Goal: Task Accomplishment & Management: Manage account settings

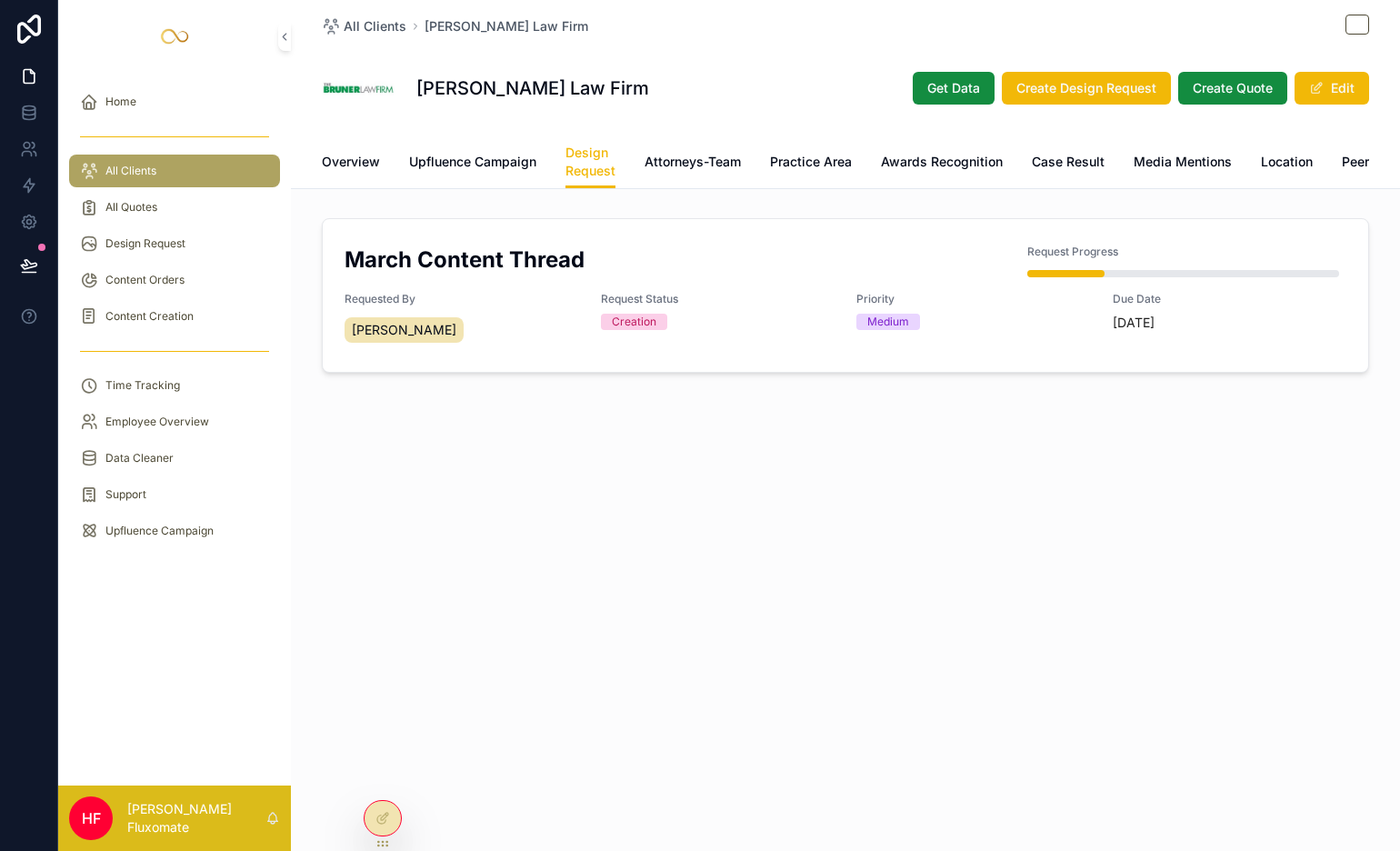
scroll to position [0, 229]
click at [371, 172] on span "Design Request" at bounding box center [361, 162] width 50 height 37
drag, startPoint x: 612, startPoint y: 187, endPoint x: 544, endPoint y: 200, distance: 69.2
click at [542, 188] on div "Overview Upfluence Campaign Design Request Attorneys-Team Practice Area Awards …" at bounding box center [845, 161] width 1047 height 52
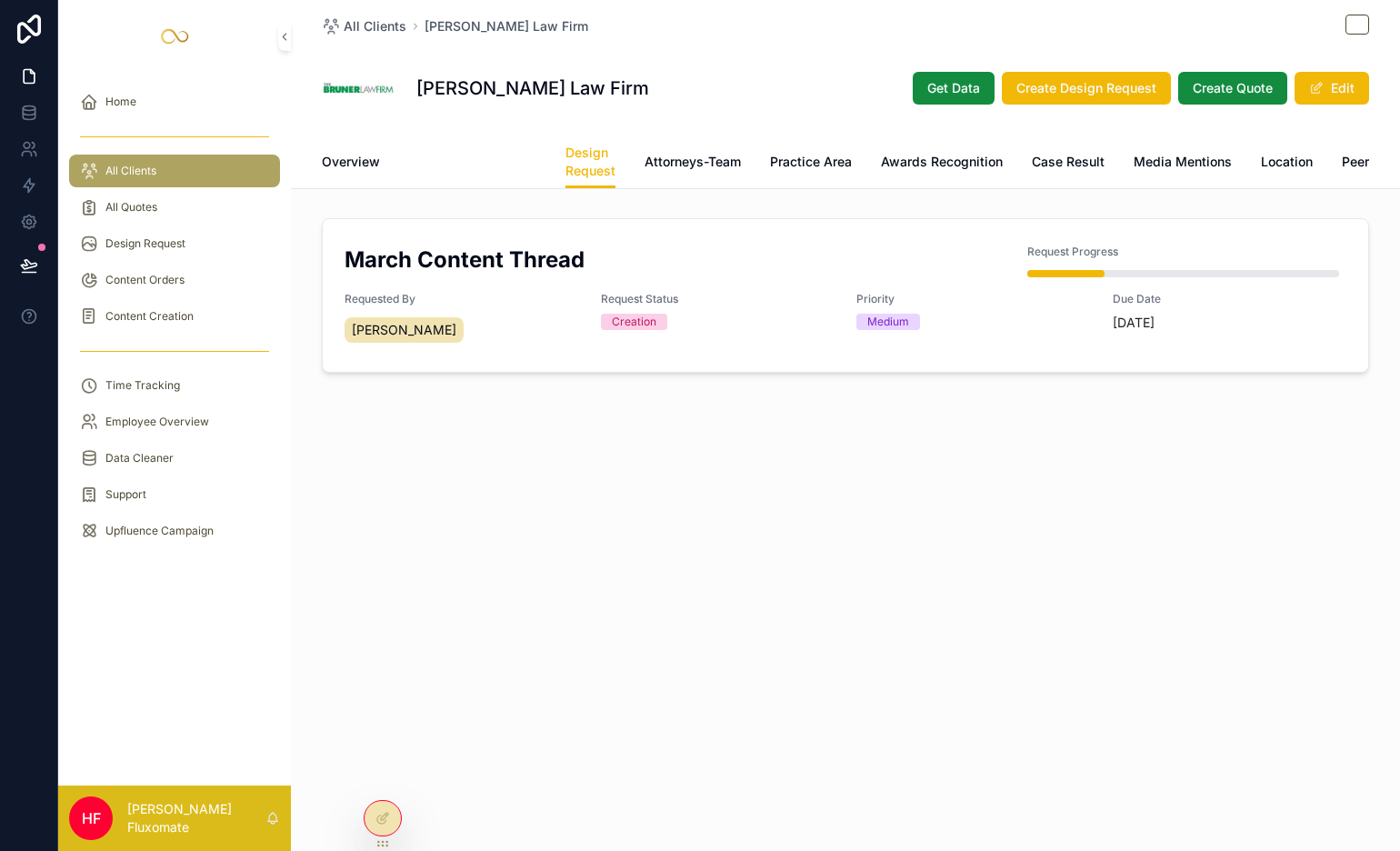
drag, startPoint x: 478, startPoint y: 170, endPoint x: 471, endPoint y: 178, distance: 10.6
click at [478, 170] on span "Upfluence Campaign" at bounding box center [472, 162] width 128 height 18
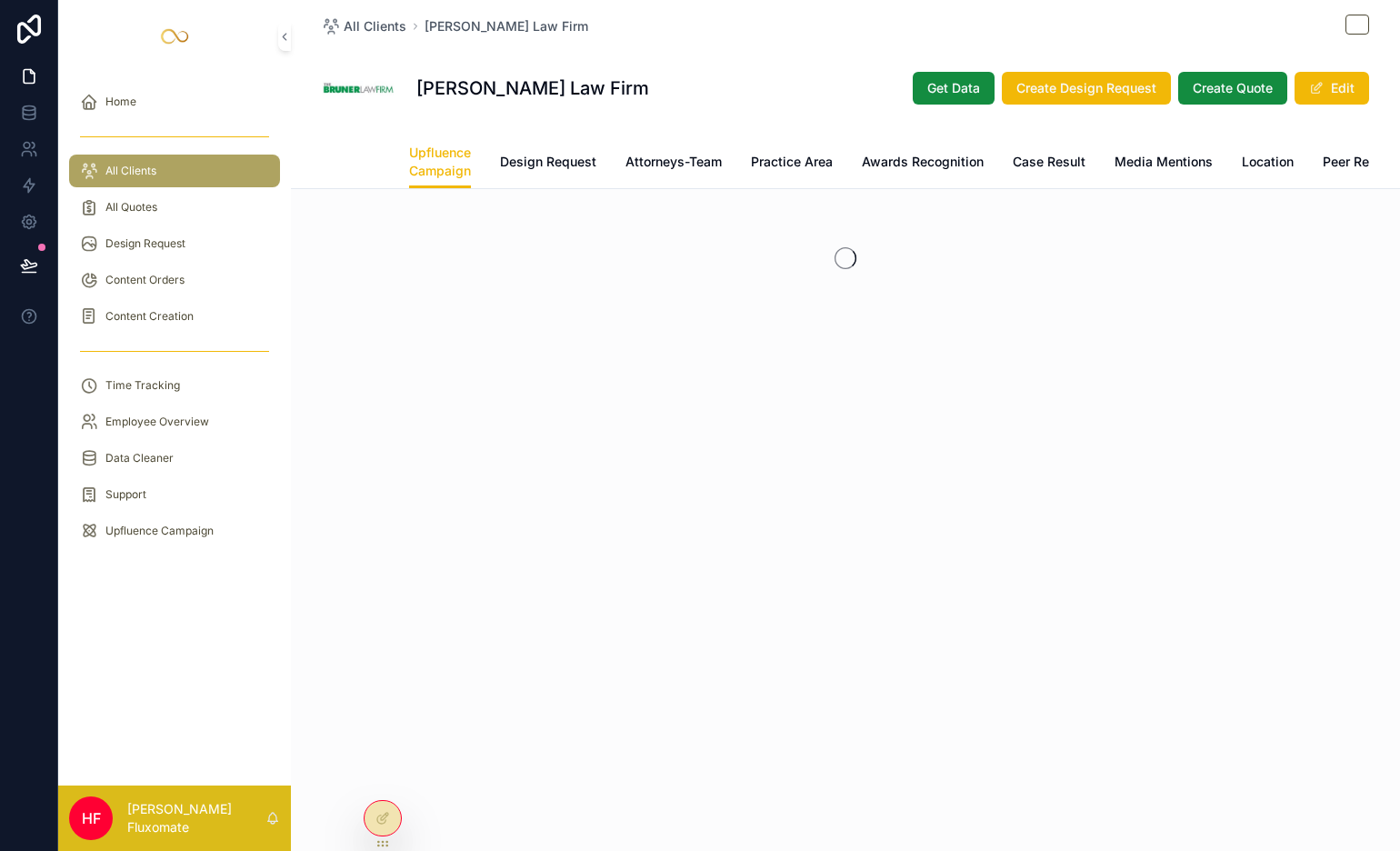
click at [374, 167] on span "Overview" at bounding box center [350, 162] width 58 height 18
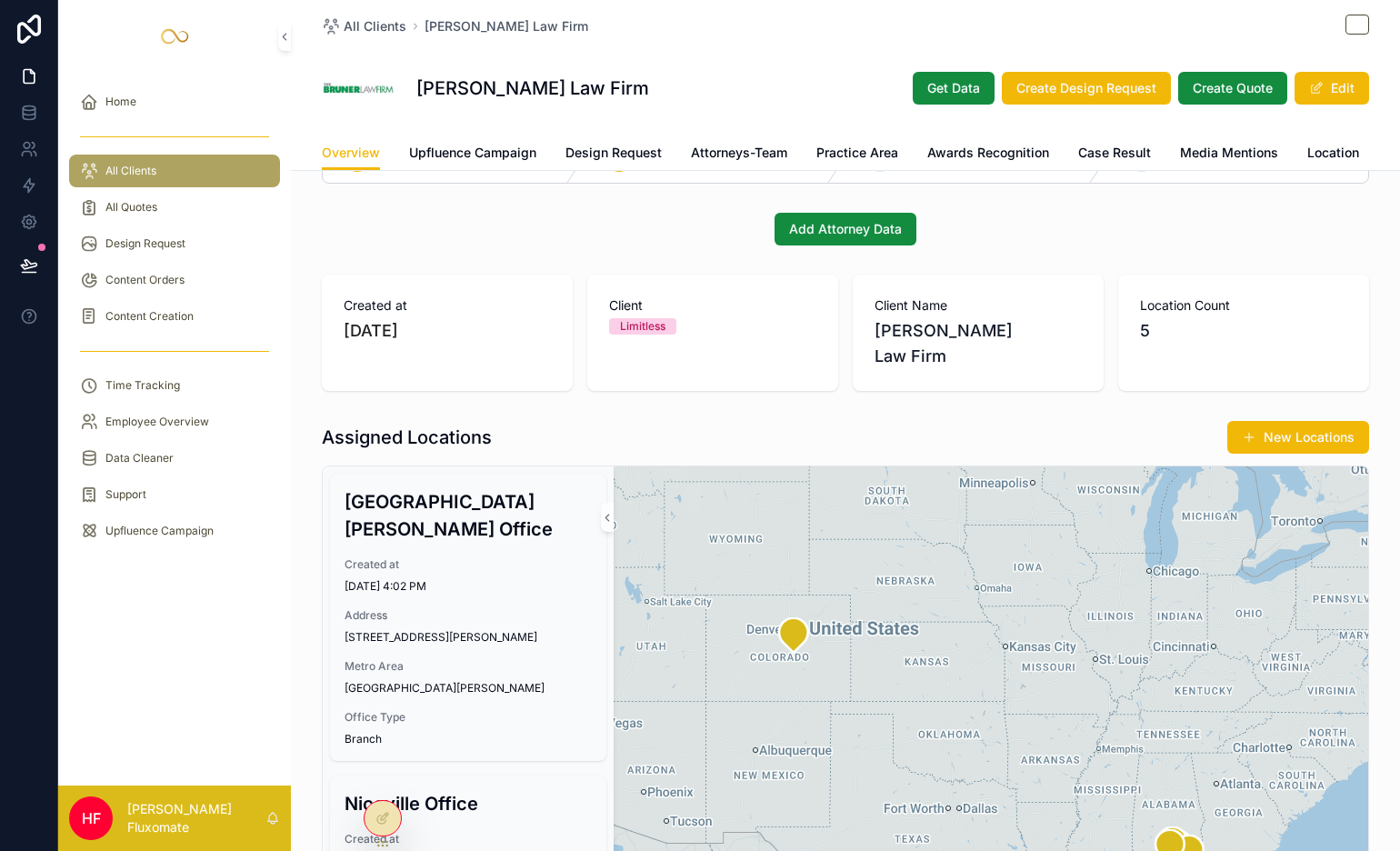
scroll to position [193, 0]
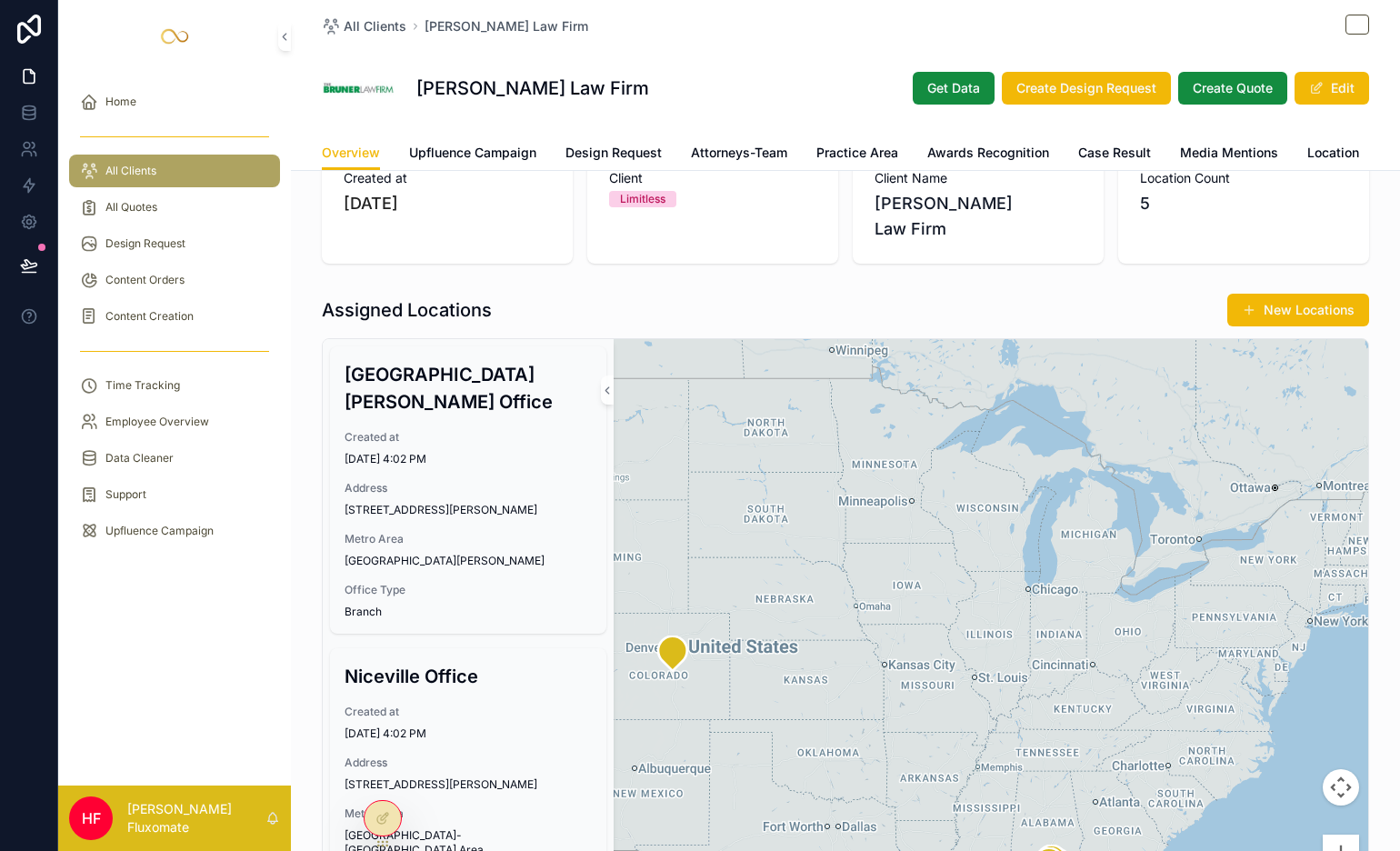
drag, startPoint x: 1059, startPoint y: 484, endPoint x: 952, endPoint y: 620, distance: 173.0
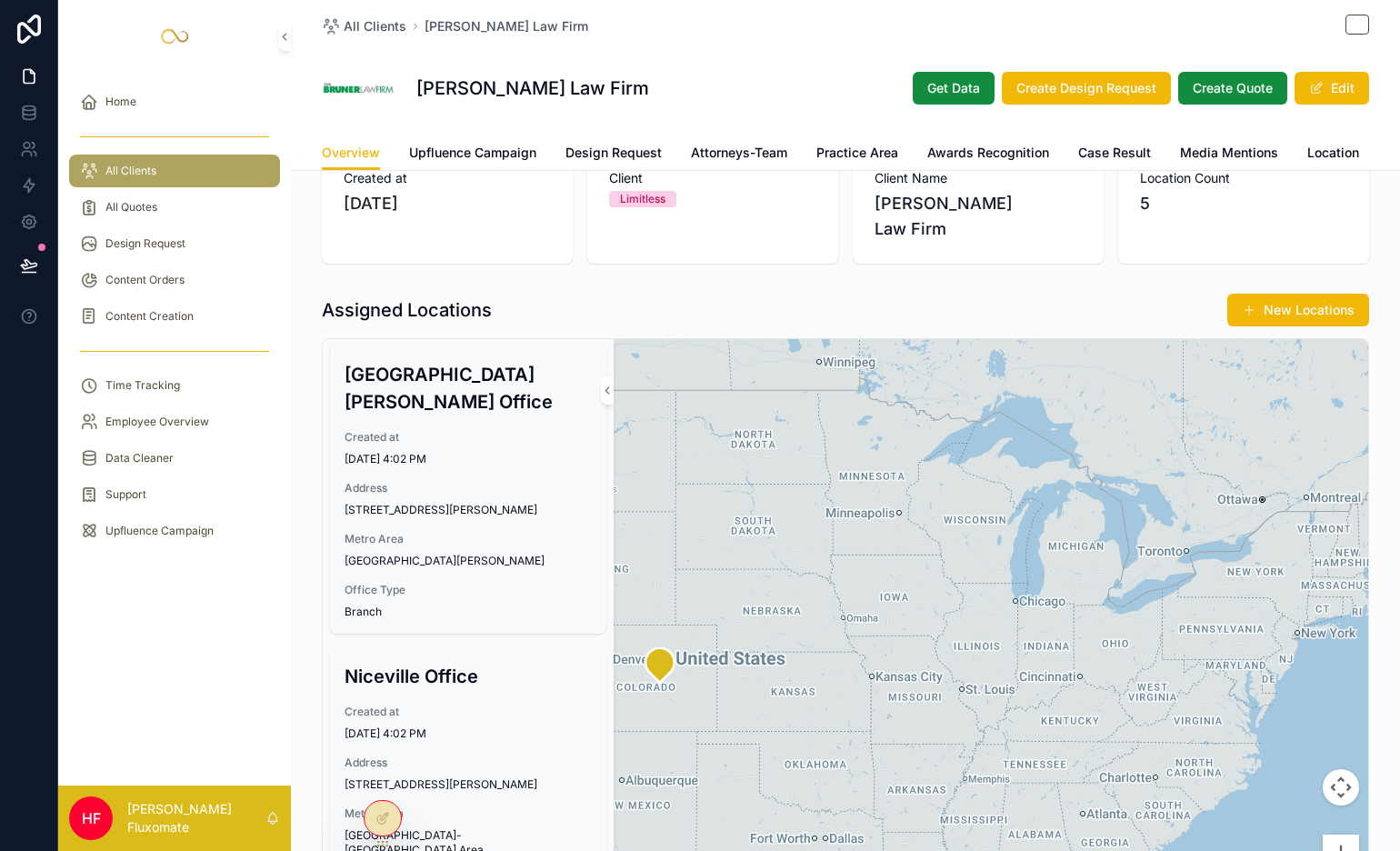
drag, startPoint x: 913, startPoint y: 732, endPoint x: 858, endPoint y: 776, distance: 70.4
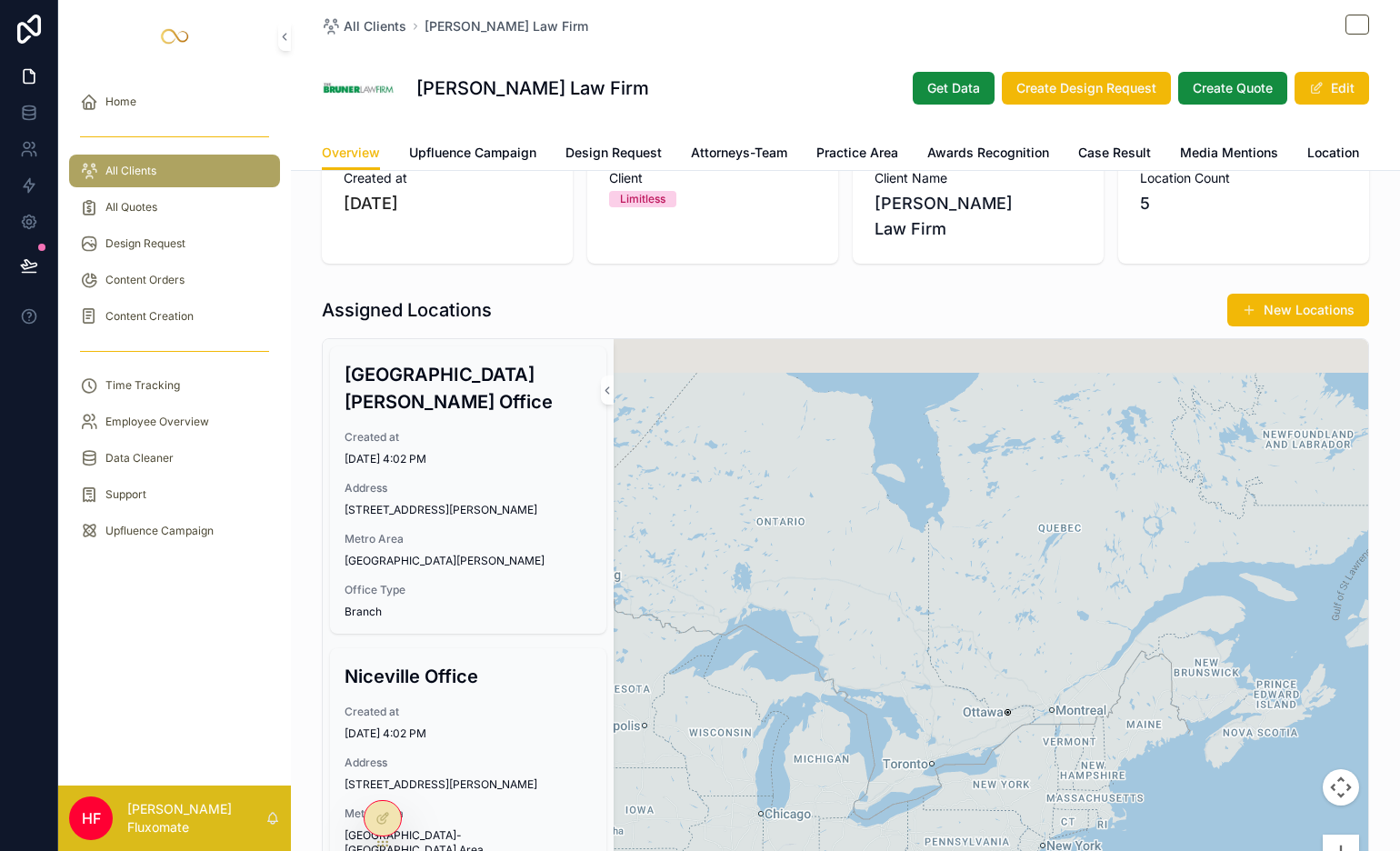
drag, startPoint x: 796, startPoint y: 743, endPoint x: 740, endPoint y: 813, distance: 89.6
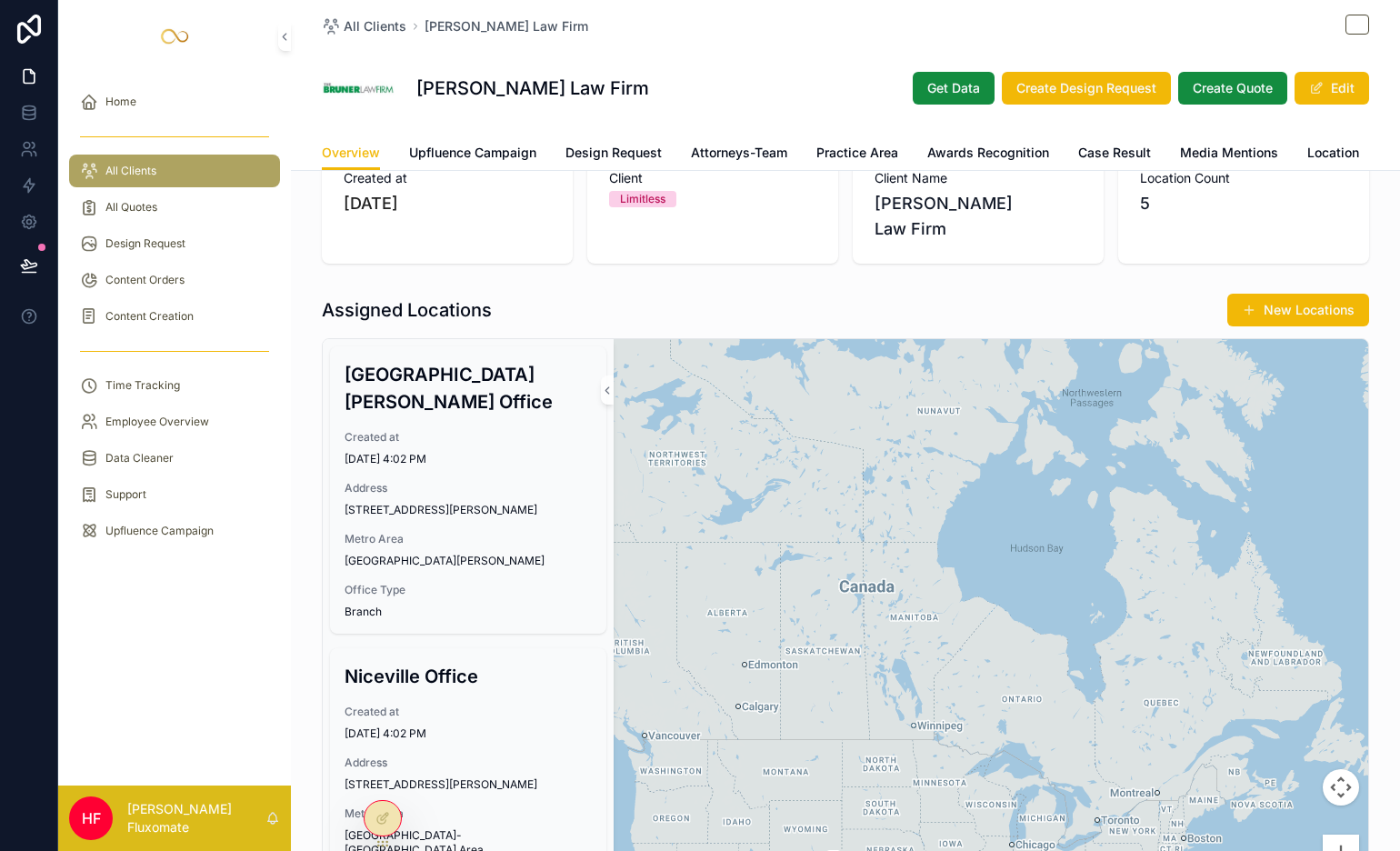
drag, startPoint x: 935, startPoint y: 709, endPoint x: 1130, endPoint y: 691, distance: 195.8
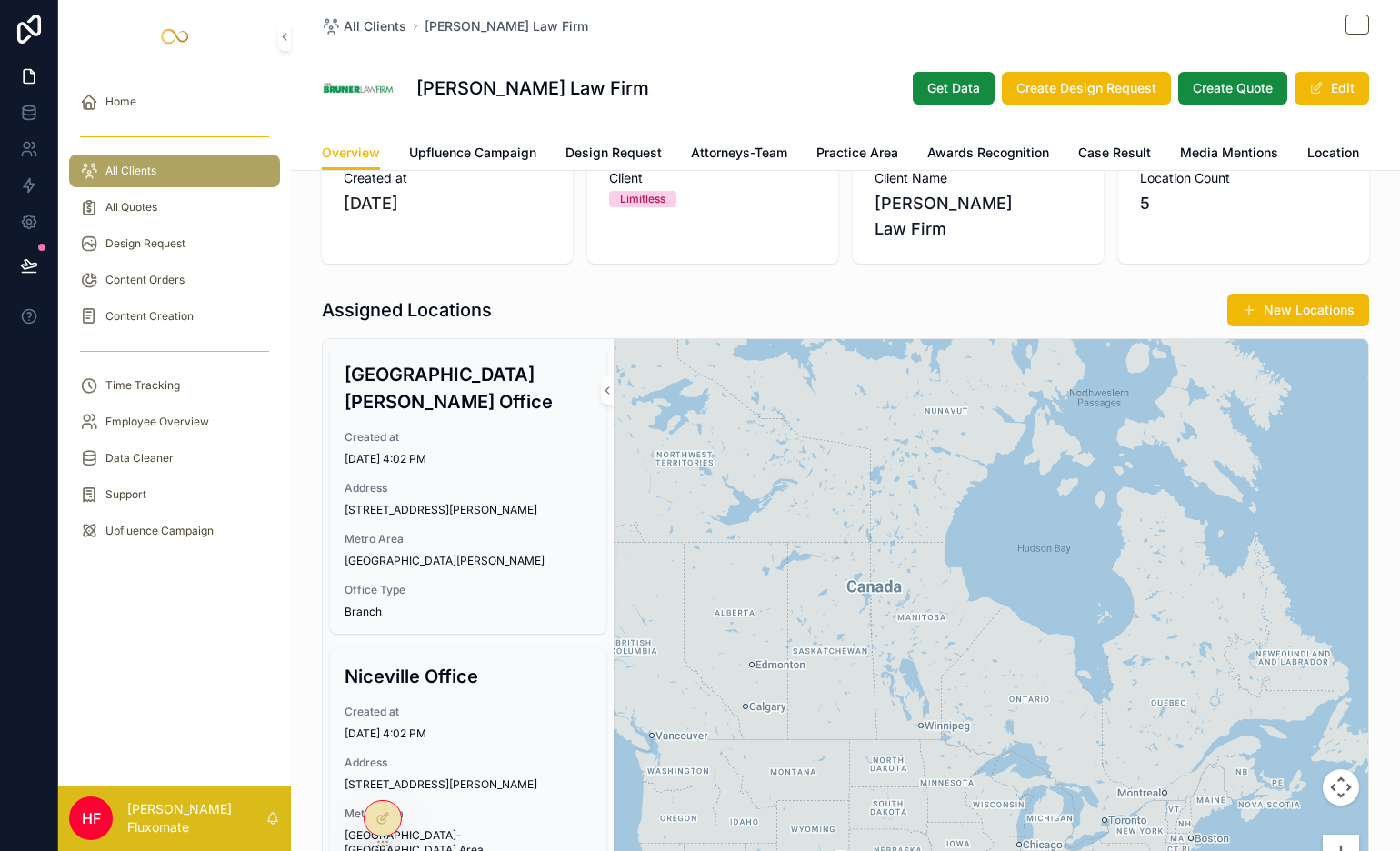
drag, startPoint x: 894, startPoint y: 746, endPoint x: 1007, endPoint y: 611, distance: 176.1
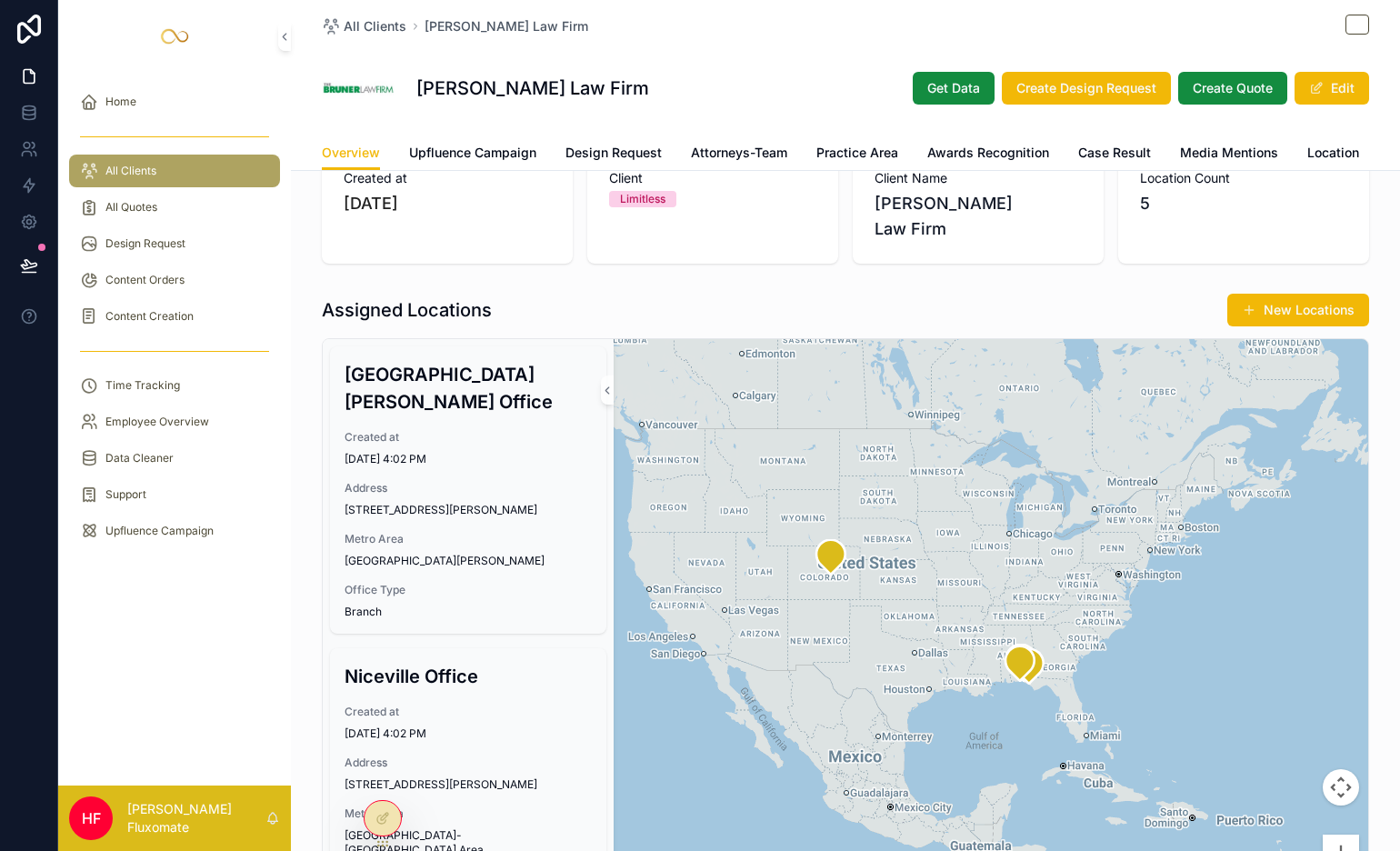
drag, startPoint x: 1017, startPoint y: 650, endPoint x: 864, endPoint y: 488, distance: 222.8
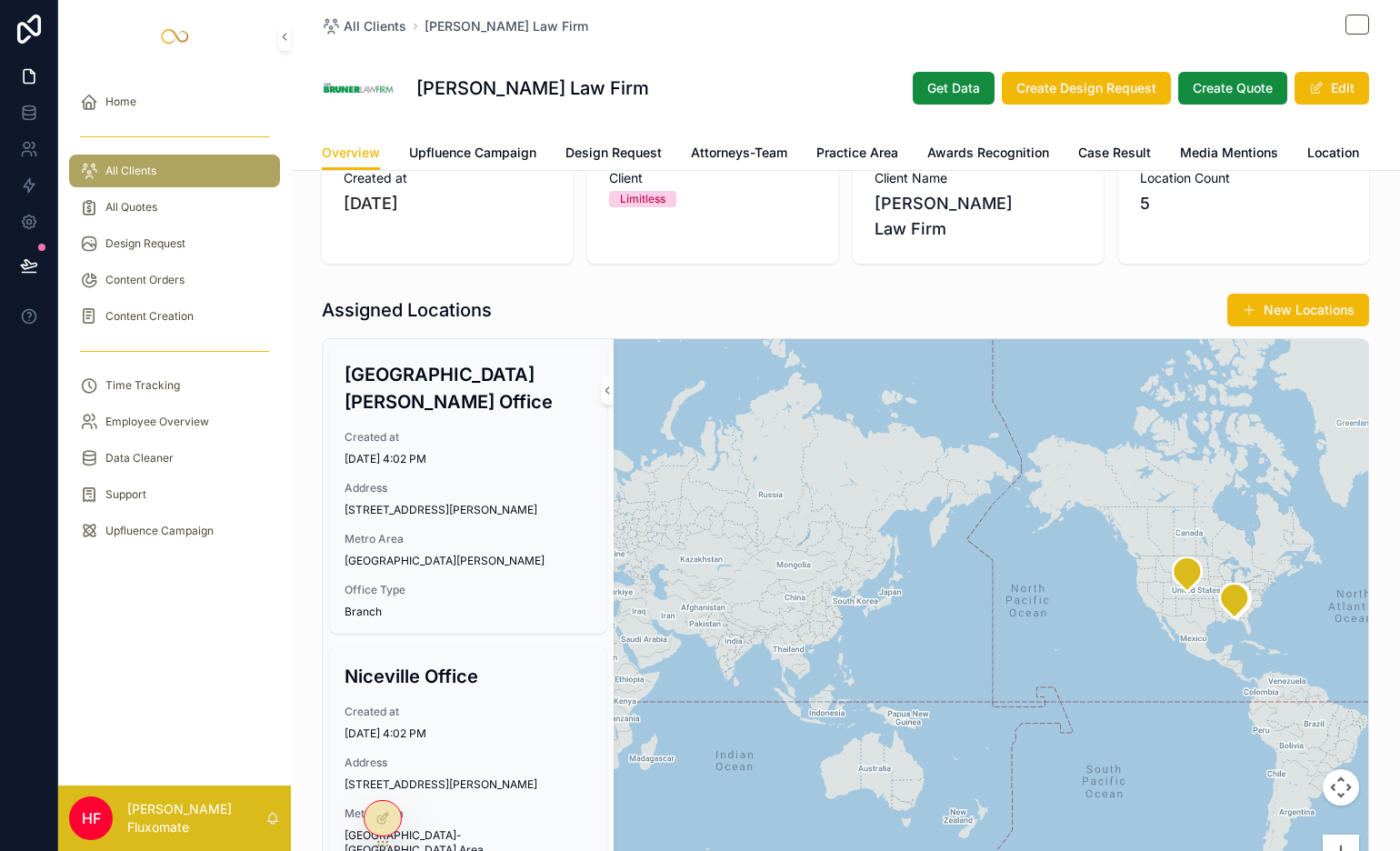
drag, startPoint x: 840, startPoint y: 669, endPoint x: 1126, endPoint y: 629, distance: 288.8
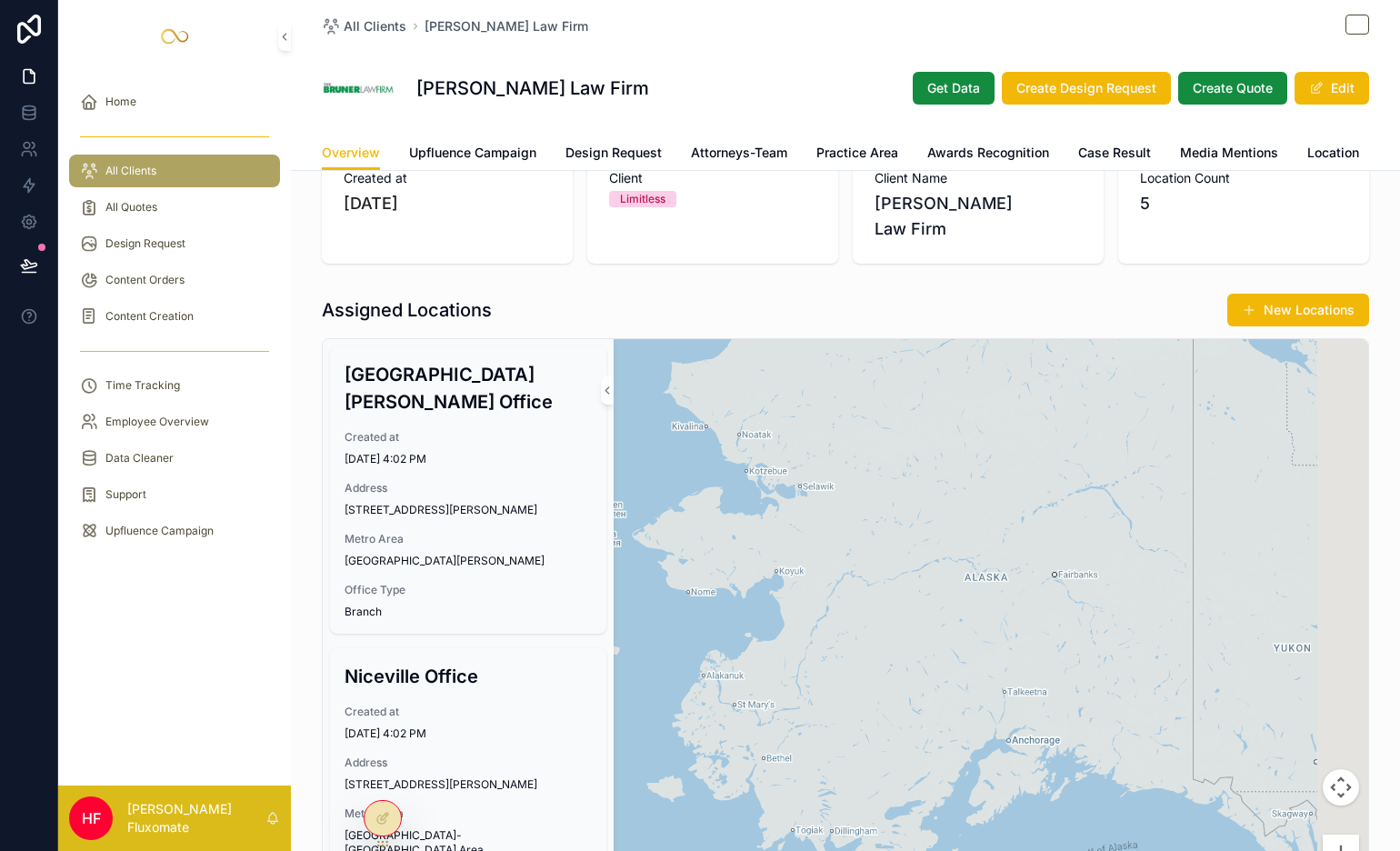
drag, startPoint x: 1042, startPoint y: 501, endPoint x: 862, endPoint y: 618, distance: 214.7
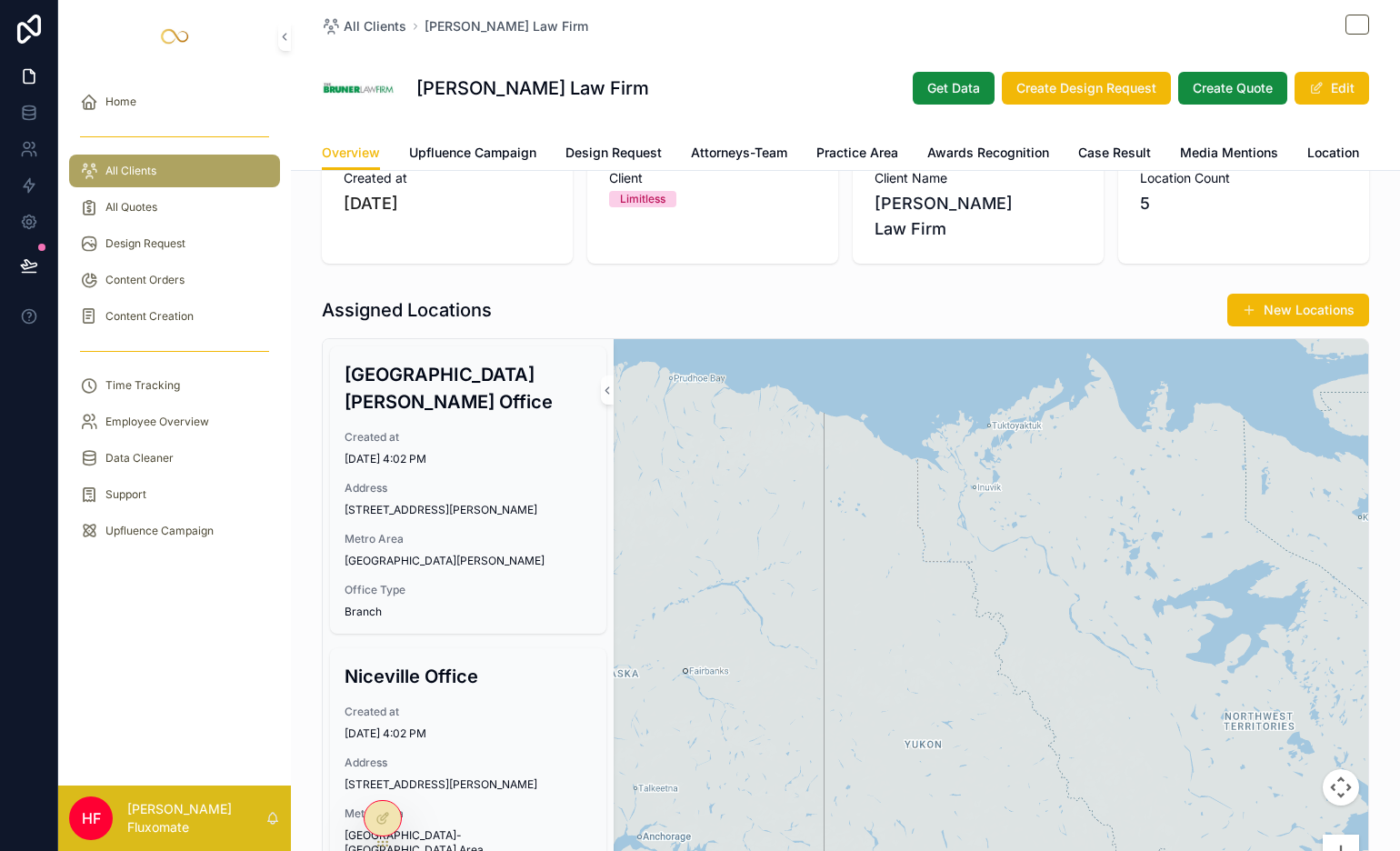
drag, startPoint x: 1103, startPoint y: 614, endPoint x: 748, endPoint y: 699, distance: 365.0
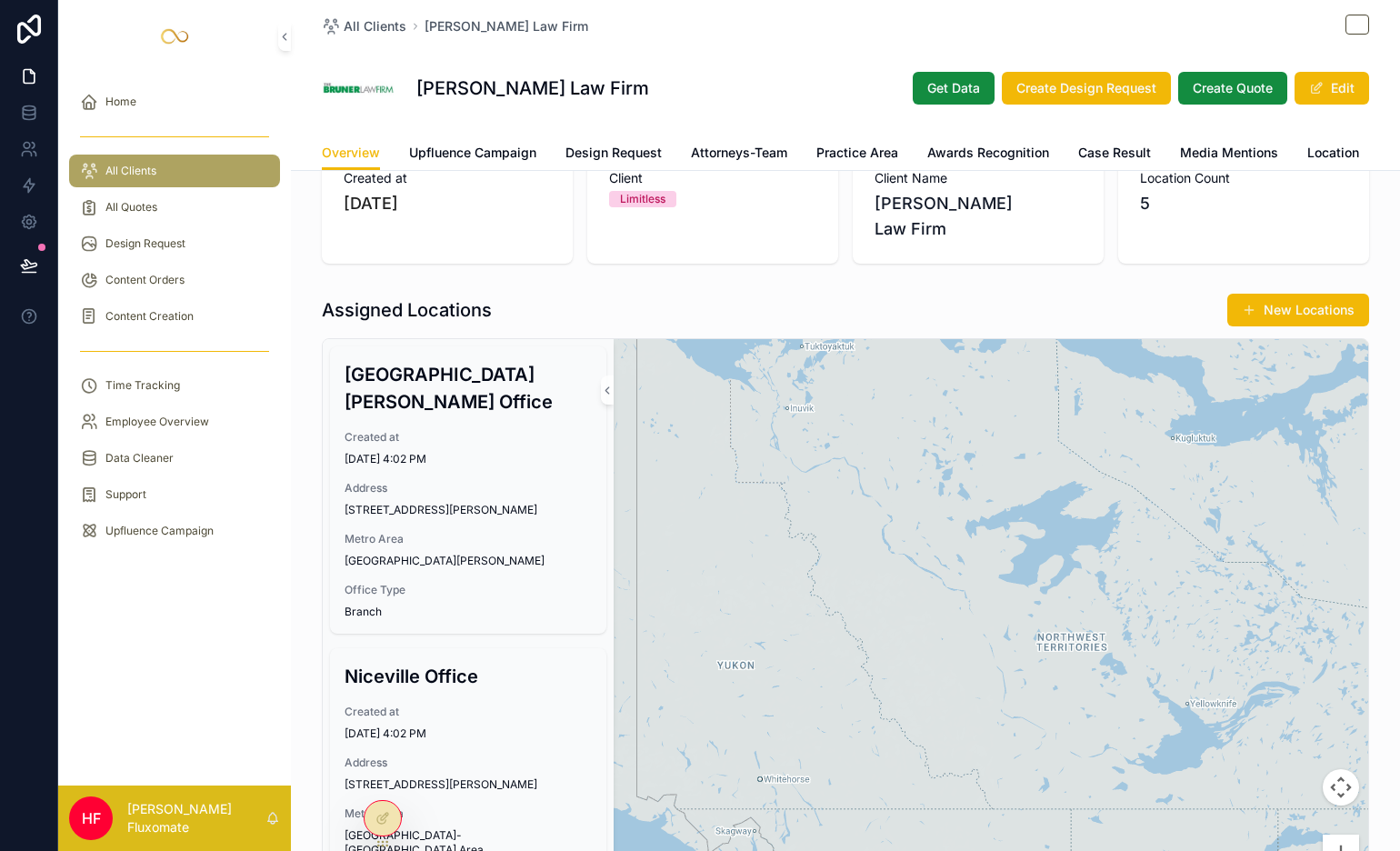
drag, startPoint x: 660, startPoint y: 531, endPoint x: 587, endPoint y: 486, distance: 85.8
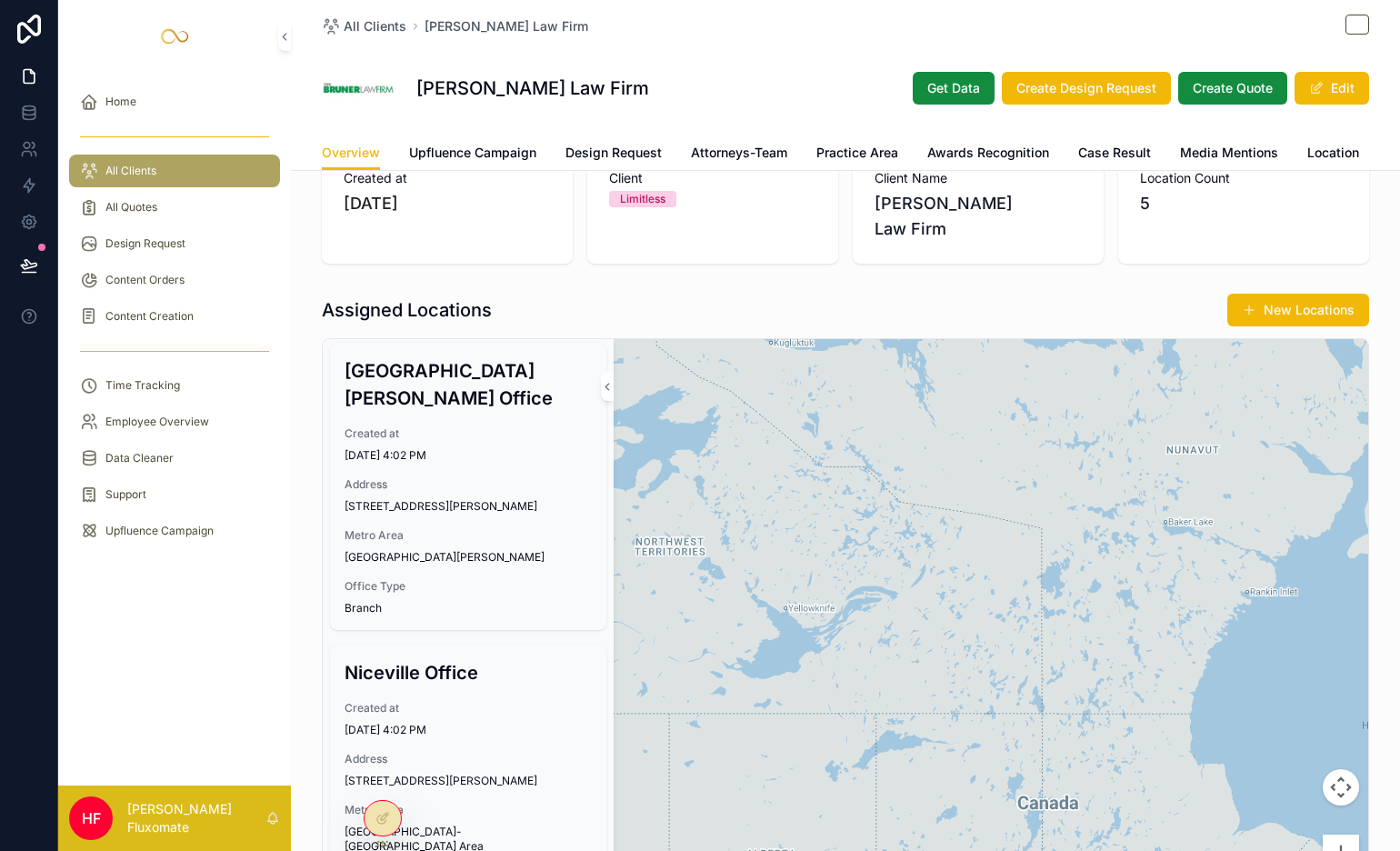
drag, startPoint x: 707, startPoint y: 540, endPoint x: 757, endPoint y: 579, distance: 63.4
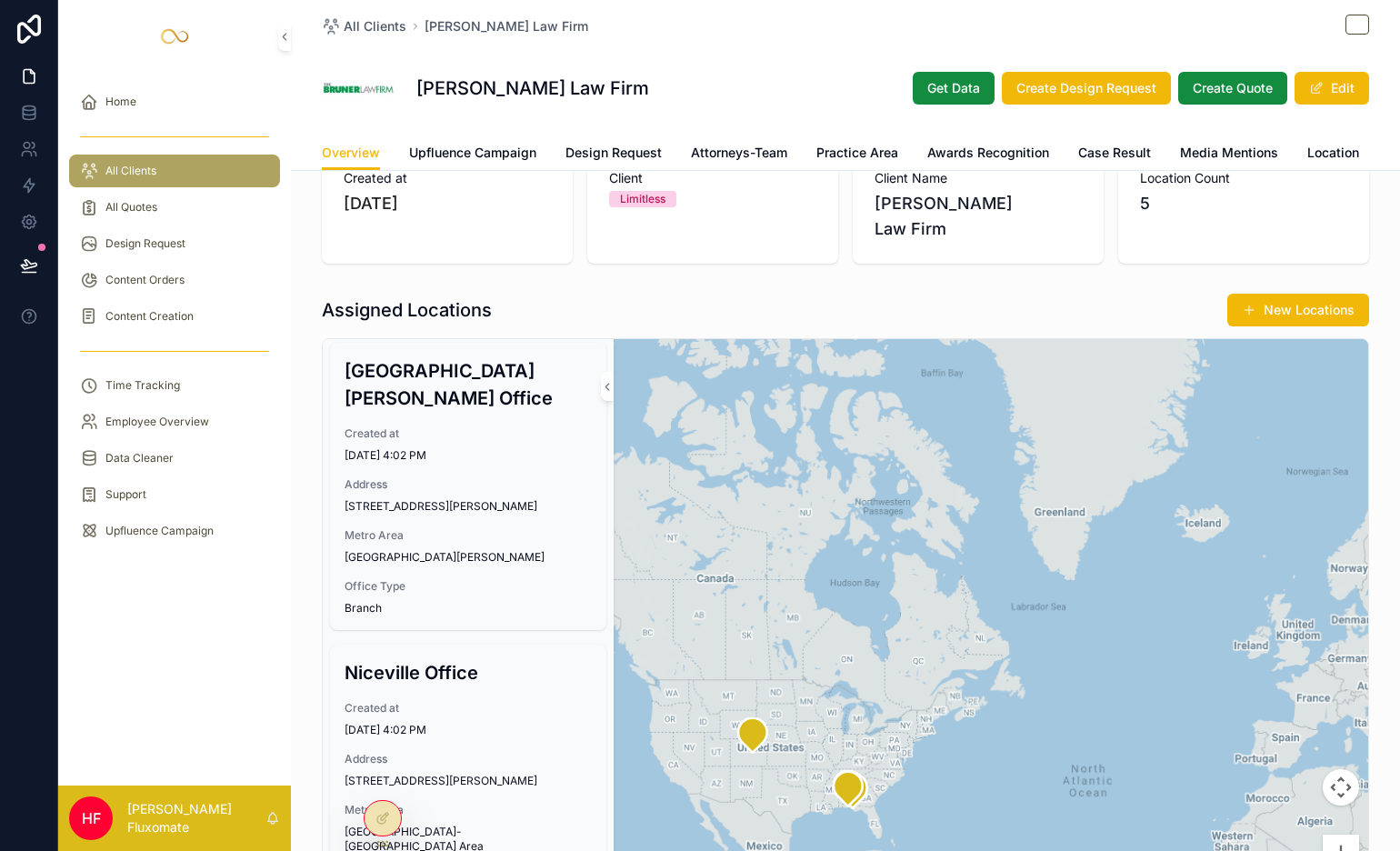
drag, startPoint x: 1122, startPoint y: 657, endPoint x: 865, endPoint y: 579, distance: 268.6
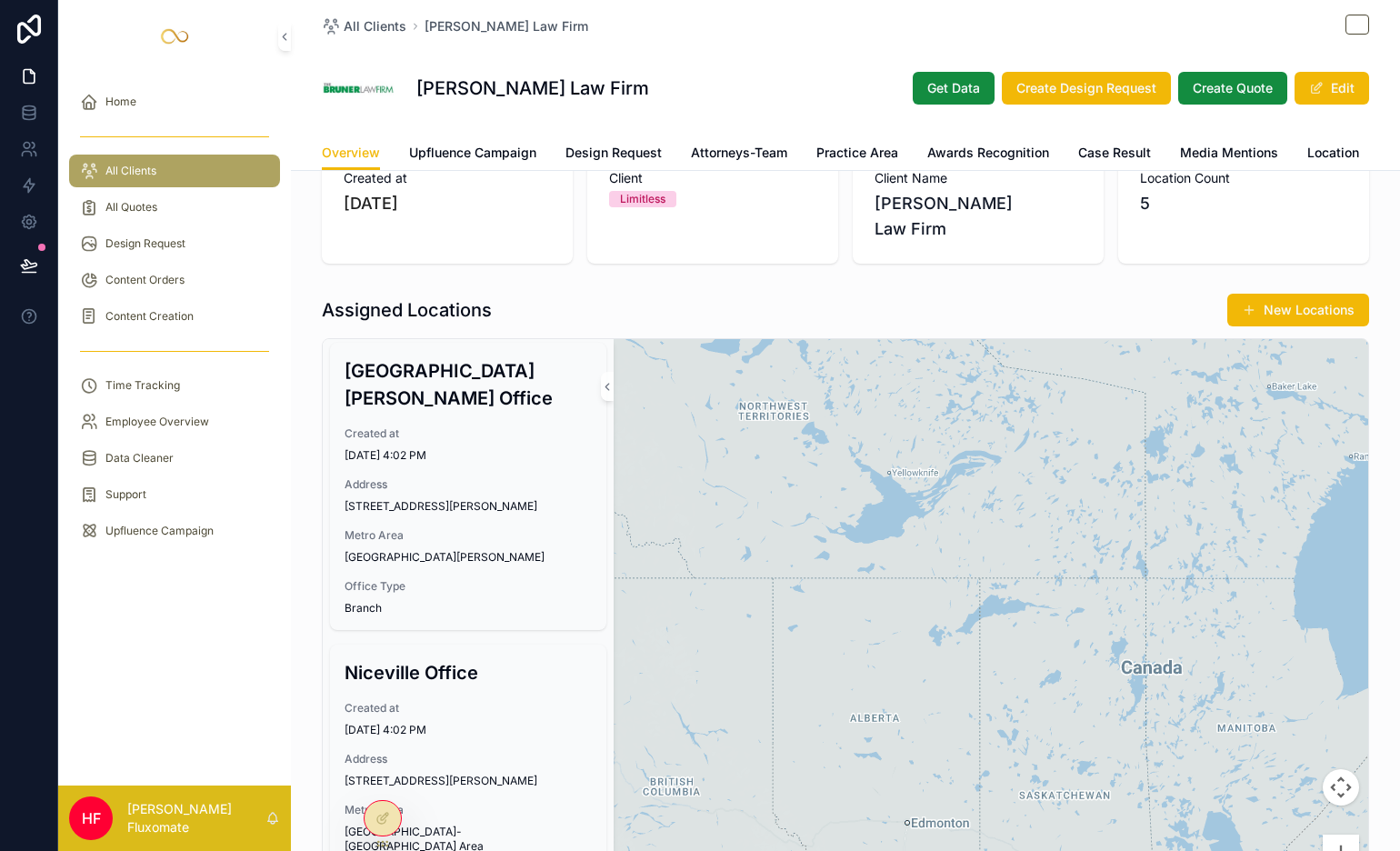
drag, startPoint x: 739, startPoint y: 514, endPoint x: 838, endPoint y: 615, distance: 141.4
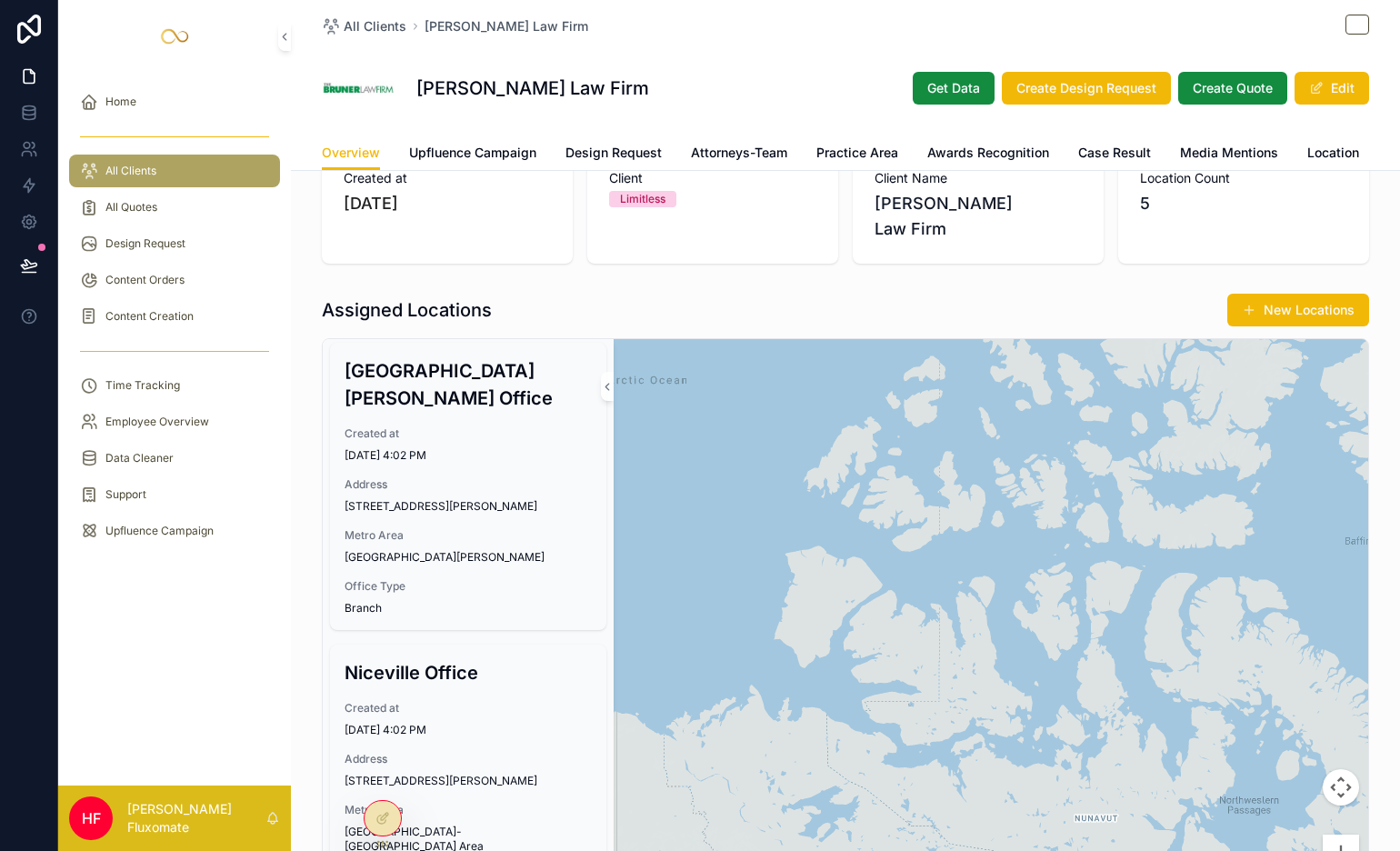
drag, startPoint x: 965, startPoint y: 531, endPoint x: 988, endPoint y: 769, distance: 239.1
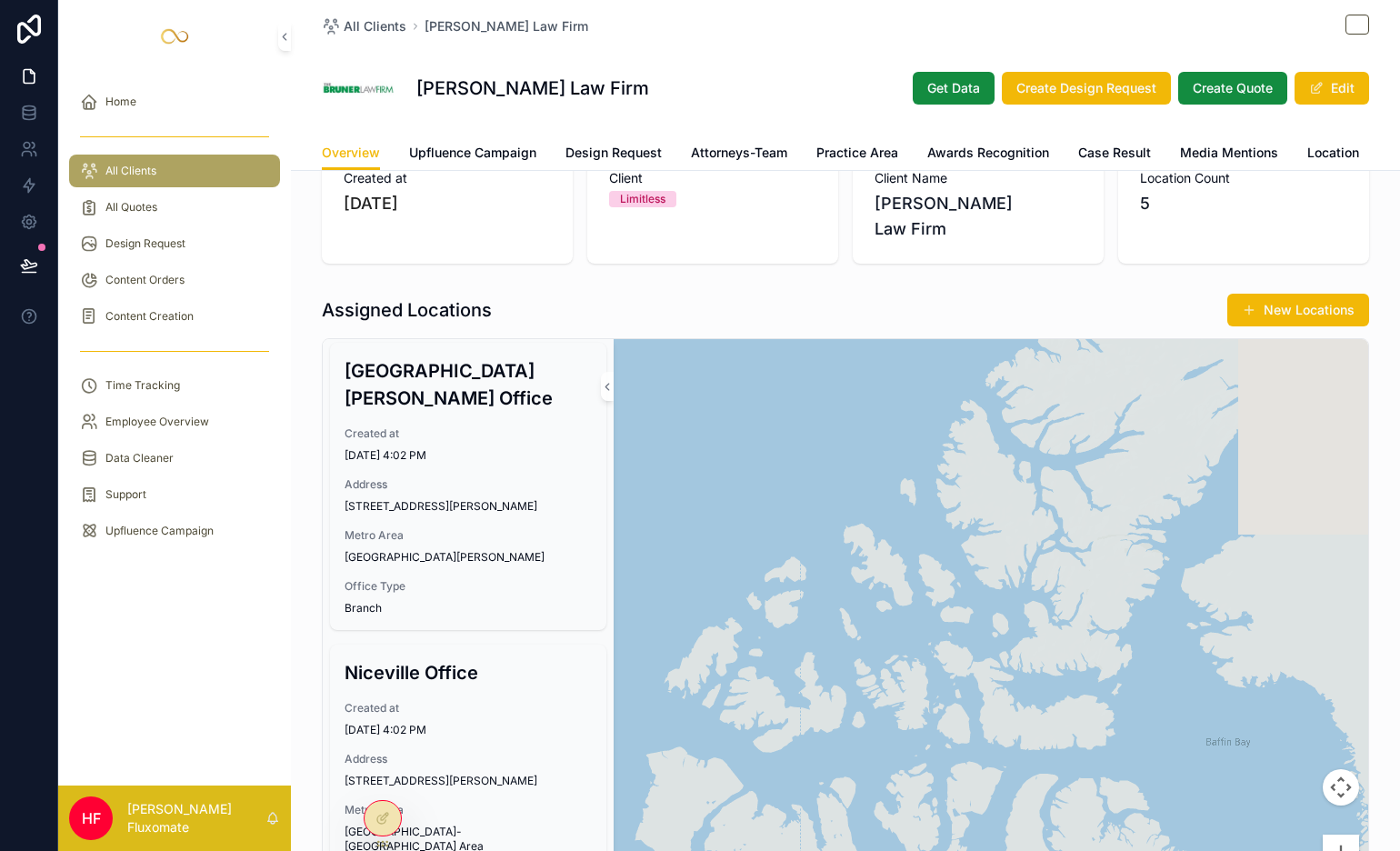
drag, startPoint x: 1017, startPoint y: 699, endPoint x: 895, endPoint y: 824, distance: 174.7
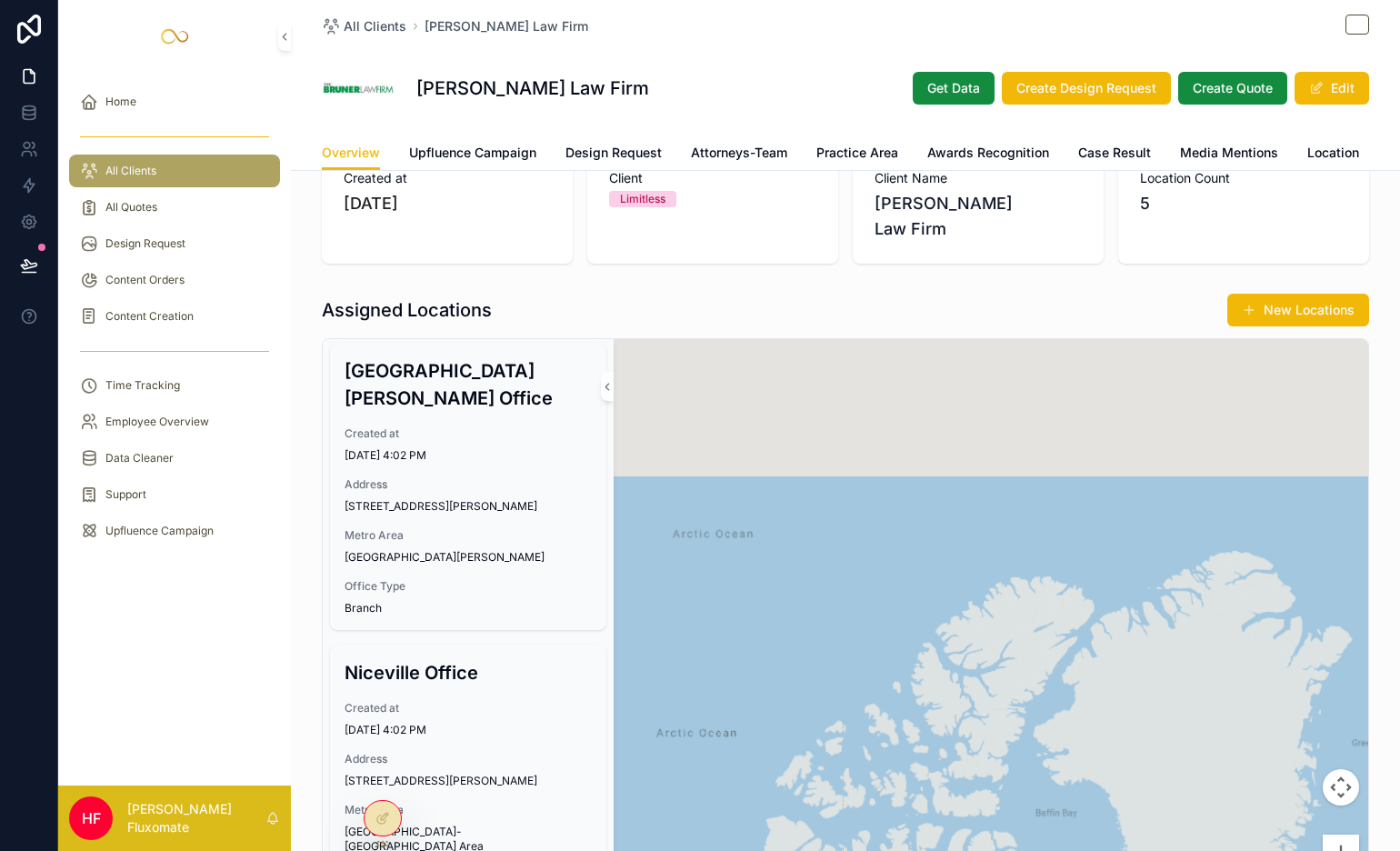
drag, startPoint x: 1021, startPoint y: 759, endPoint x: 705, endPoint y: 558, distance: 374.5
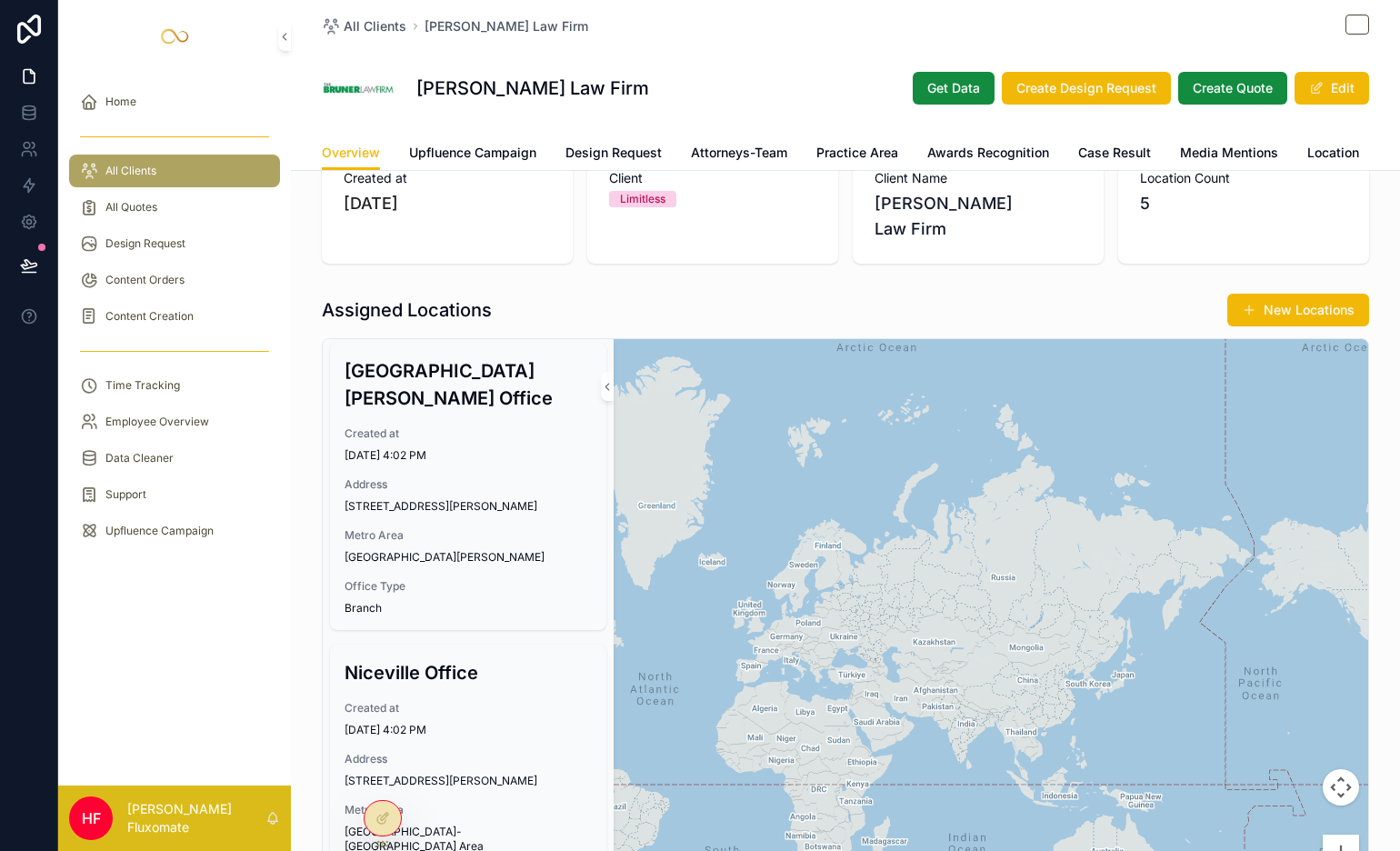
drag, startPoint x: 838, startPoint y: 628, endPoint x: 981, endPoint y: 593, distance: 147.2
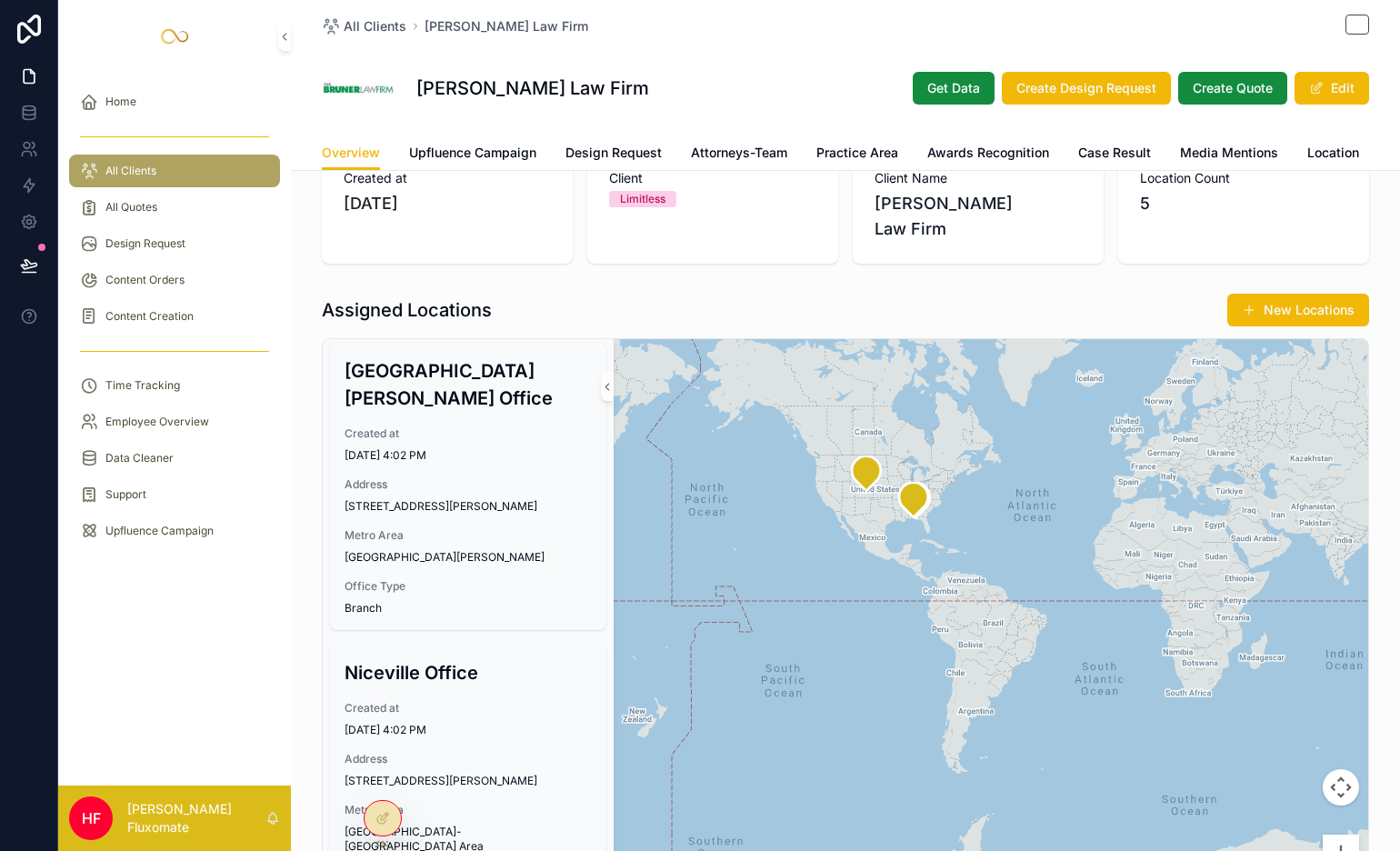
drag, startPoint x: 1042, startPoint y: 656, endPoint x: 1247, endPoint y: 614, distance: 209.3
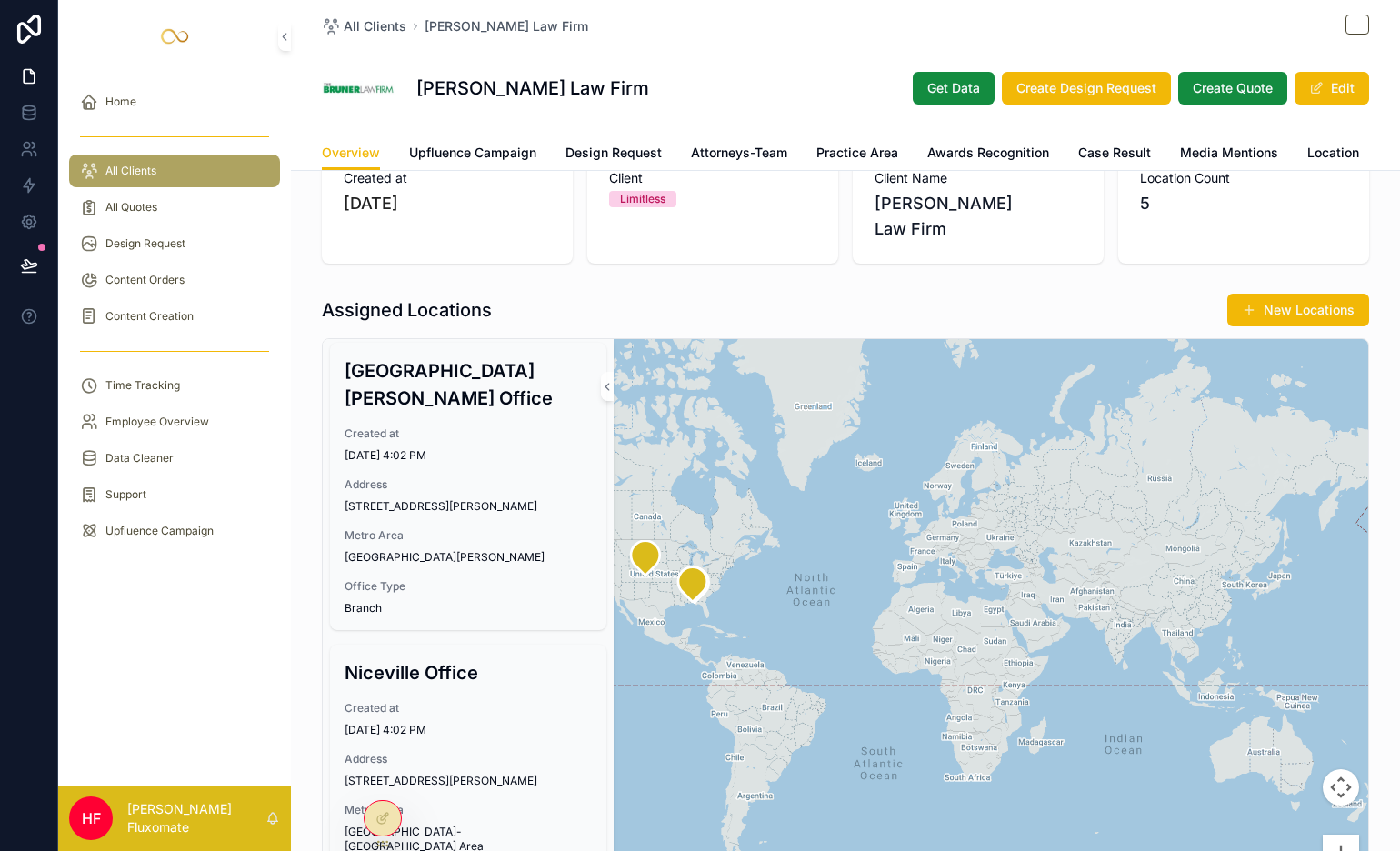
drag, startPoint x: 1054, startPoint y: 596, endPoint x: 633, endPoint y: 572, distance: 421.7
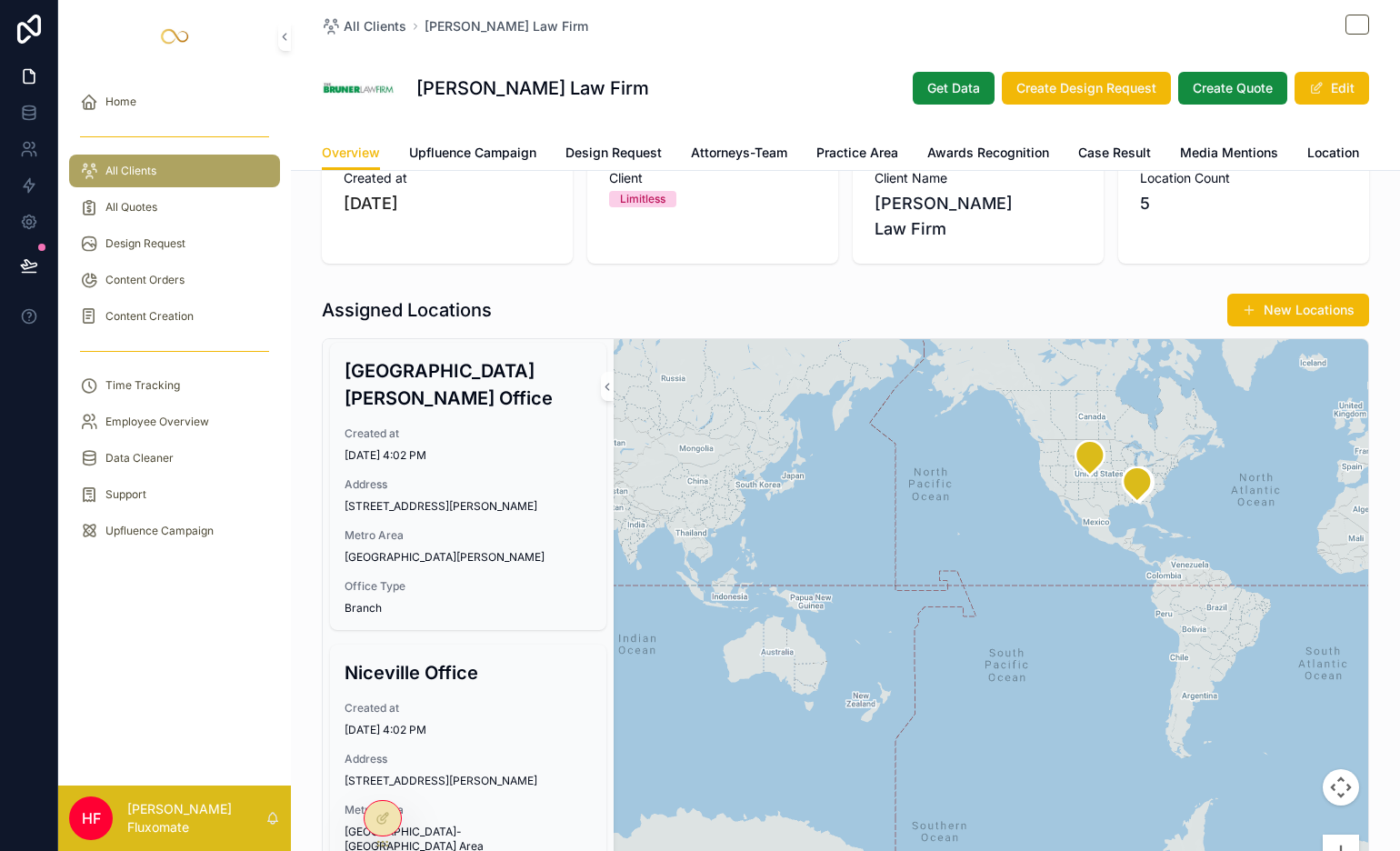
drag, startPoint x: 733, startPoint y: 607, endPoint x: 931, endPoint y: 605, distance: 198.0
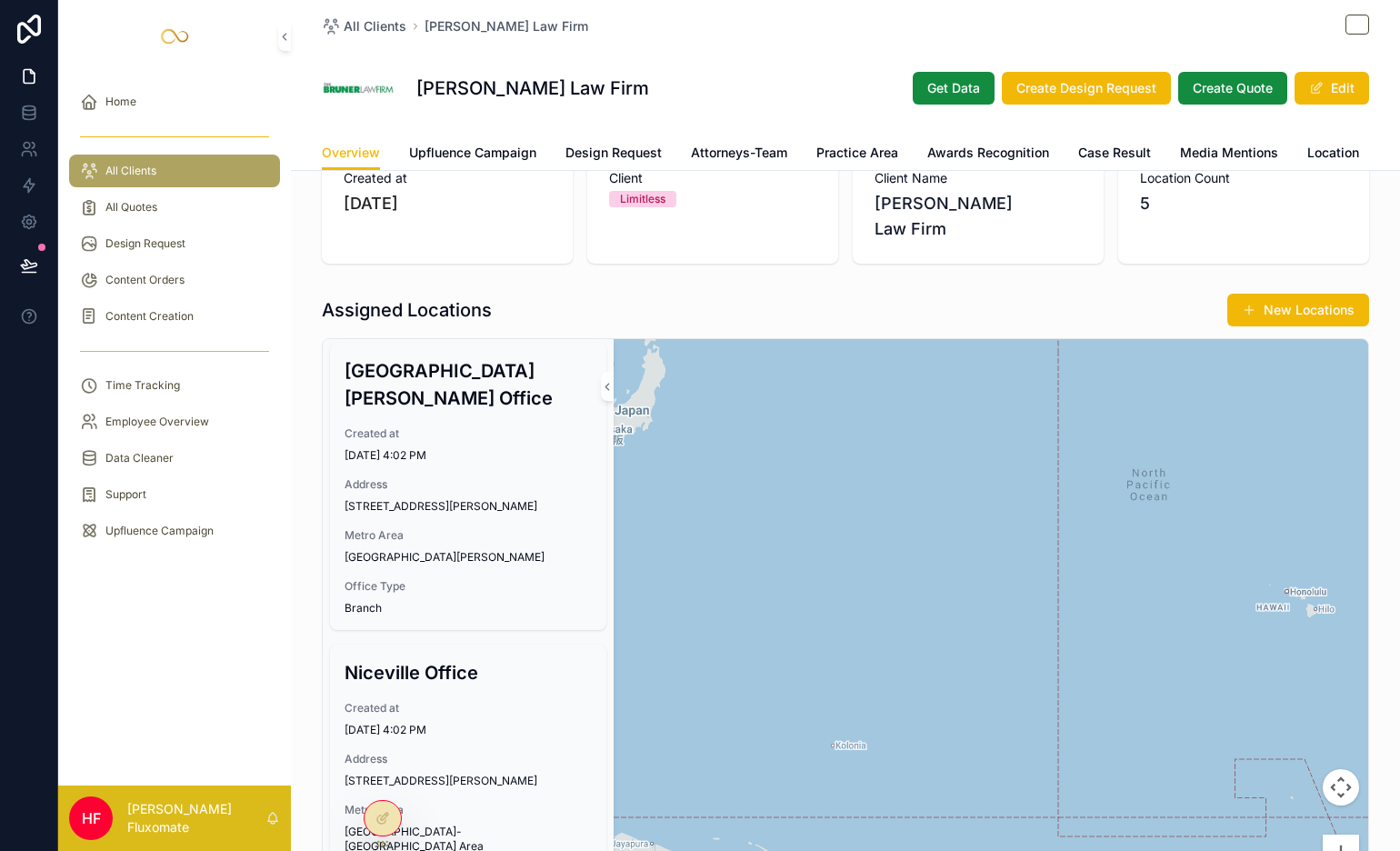
drag, startPoint x: 1068, startPoint y: 575, endPoint x: 819, endPoint y: 550, distance: 250.3
drag, startPoint x: 592, startPoint y: 530, endPoint x: 994, endPoint y: 590, distance: 406.5
drag, startPoint x: 766, startPoint y: 528, endPoint x: 994, endPoint y: 564, distance: 230.8
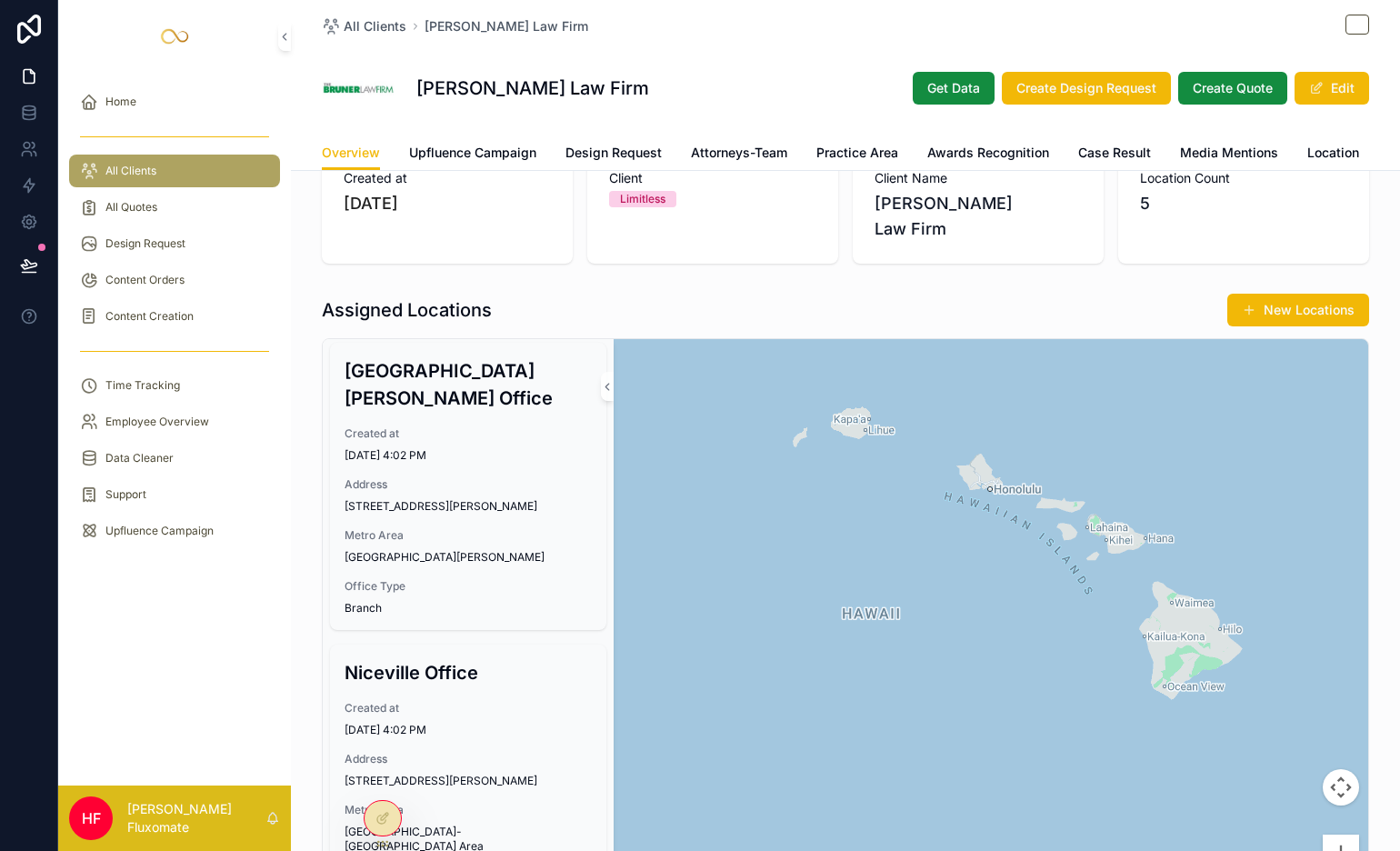
drag, startPoint x: 1075, startPoint y: 612, endPoint x: 1010, endPoint y: 662, distance: 82.0
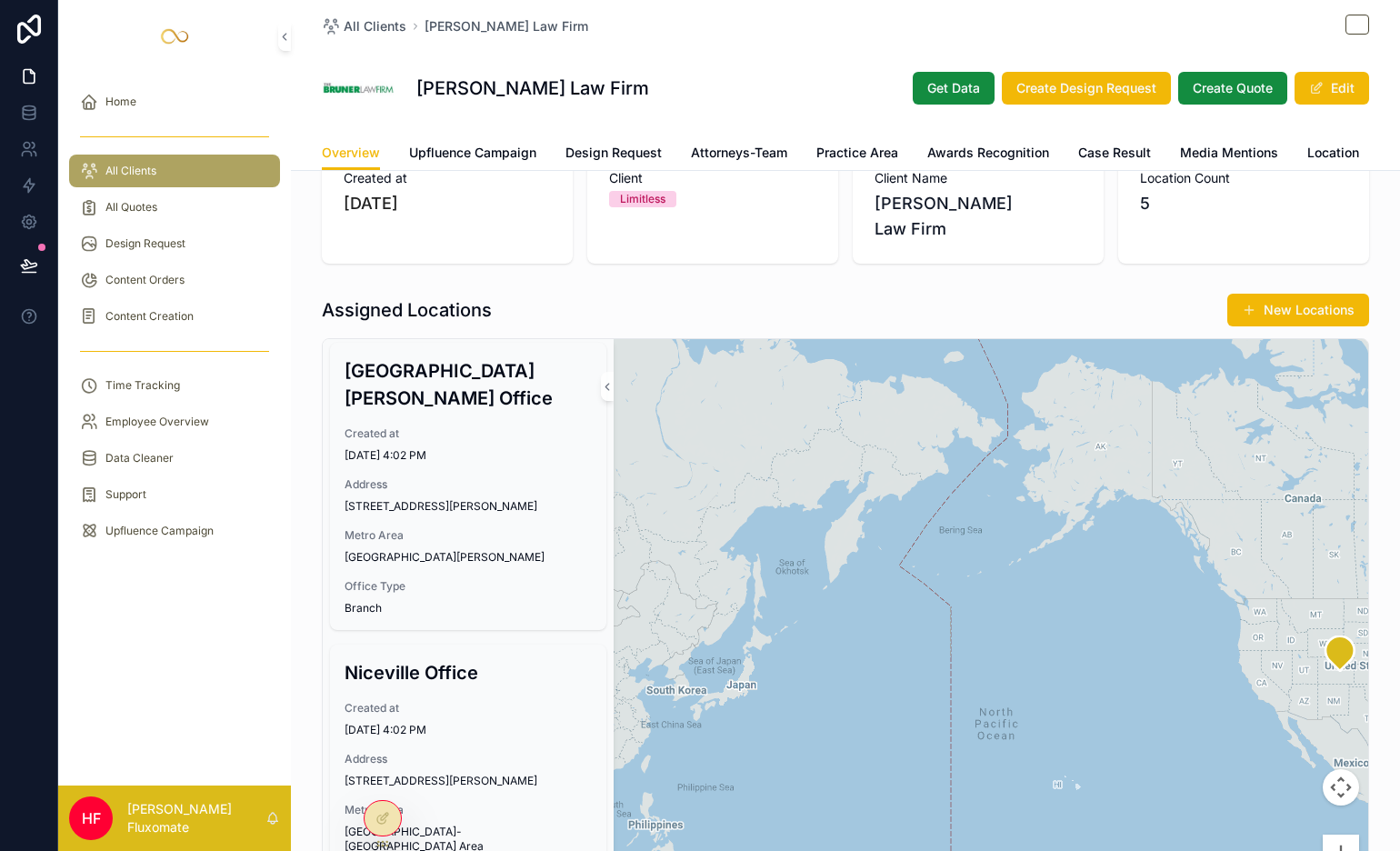
drag, startPoint x: 884, startPoint y: 523, endPoint x: 1044, endPoint y: 667, distance: 215.3
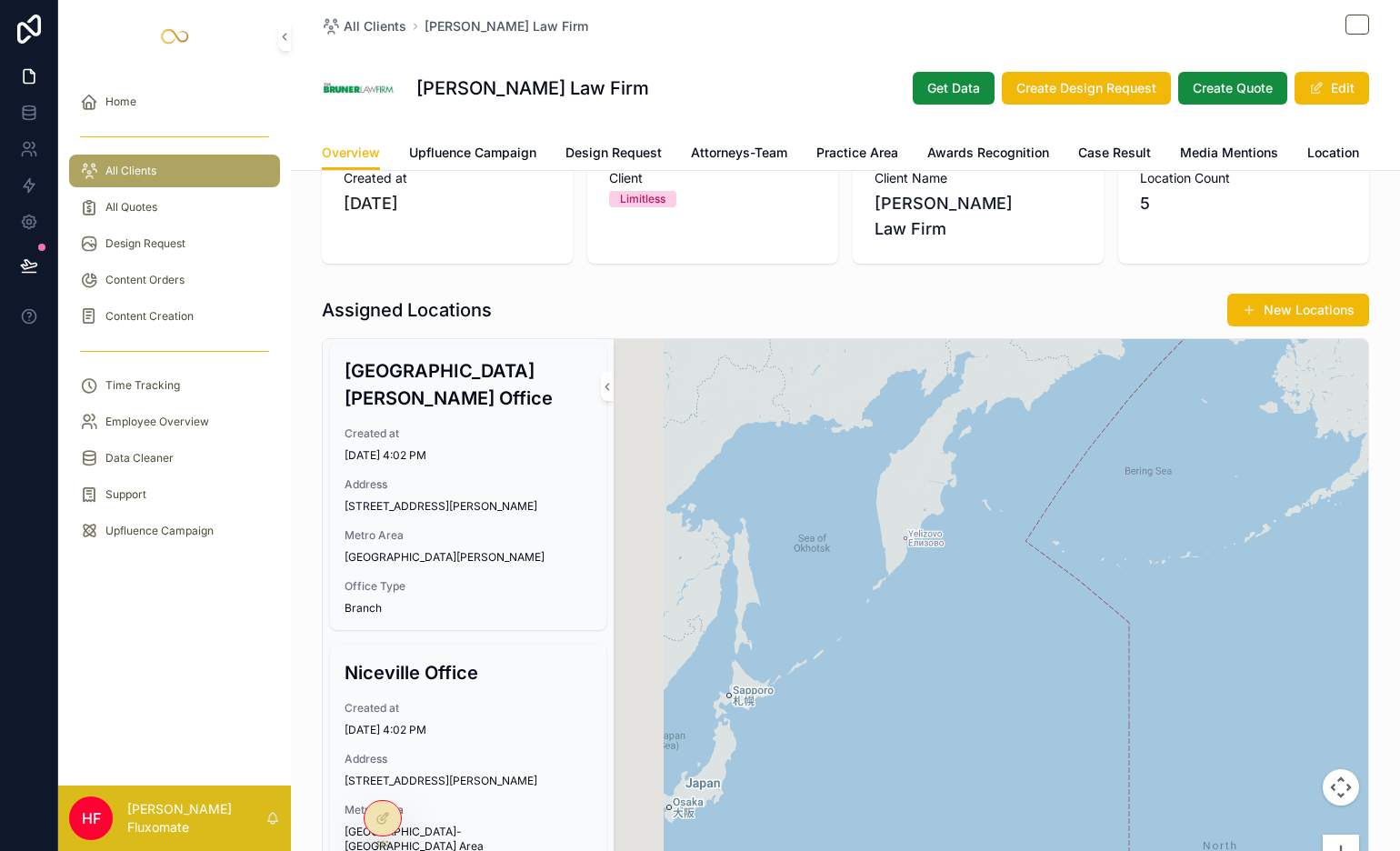
drag, startPoint x: 759, startPoint y: 733, endPoint x: 1191, endPoint y: 559, distance: 465.7
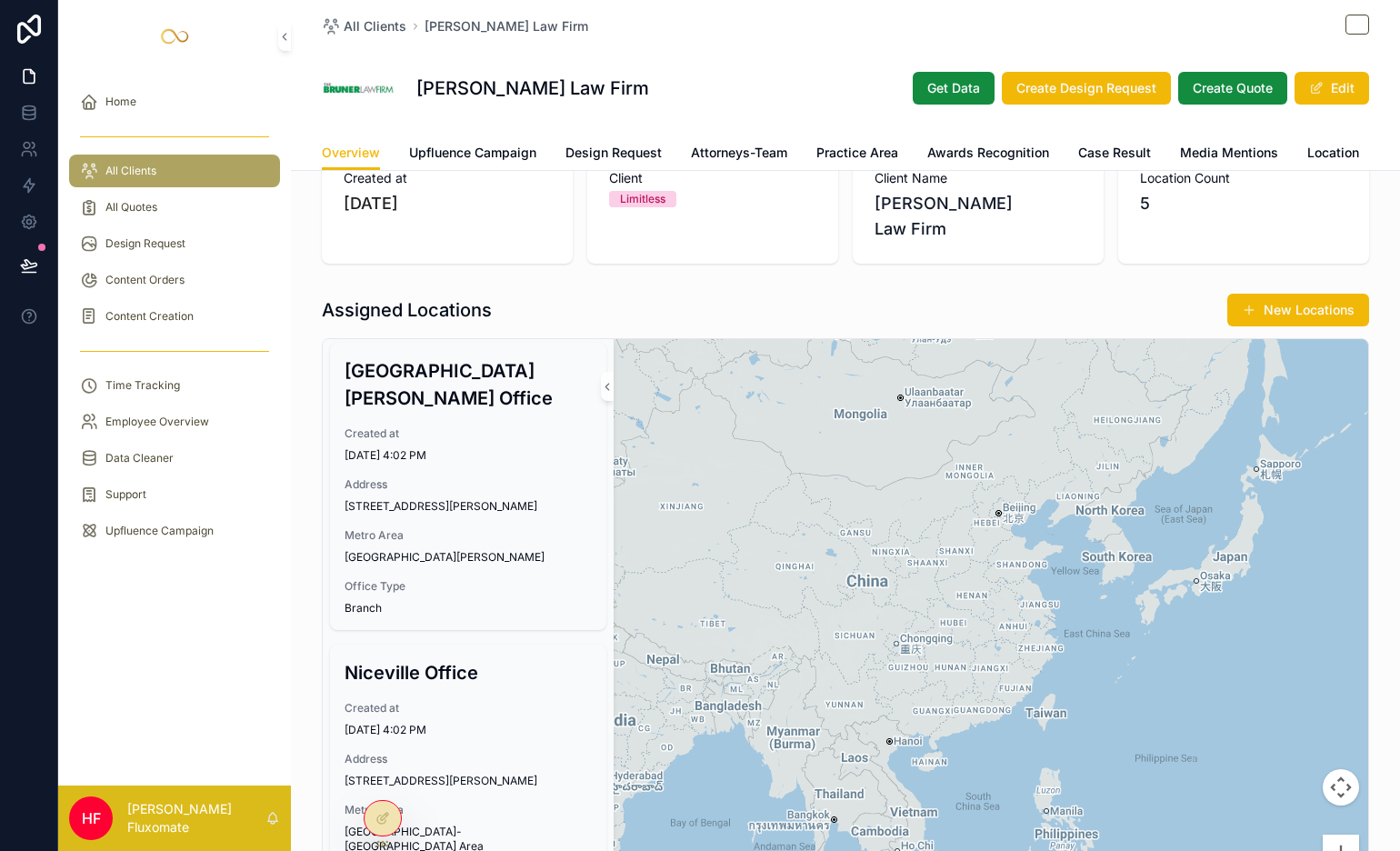
drag, startPoint x: 886, startPoint y: 580, endPoint x: 844, endPoint y: 574, distance: 42.4
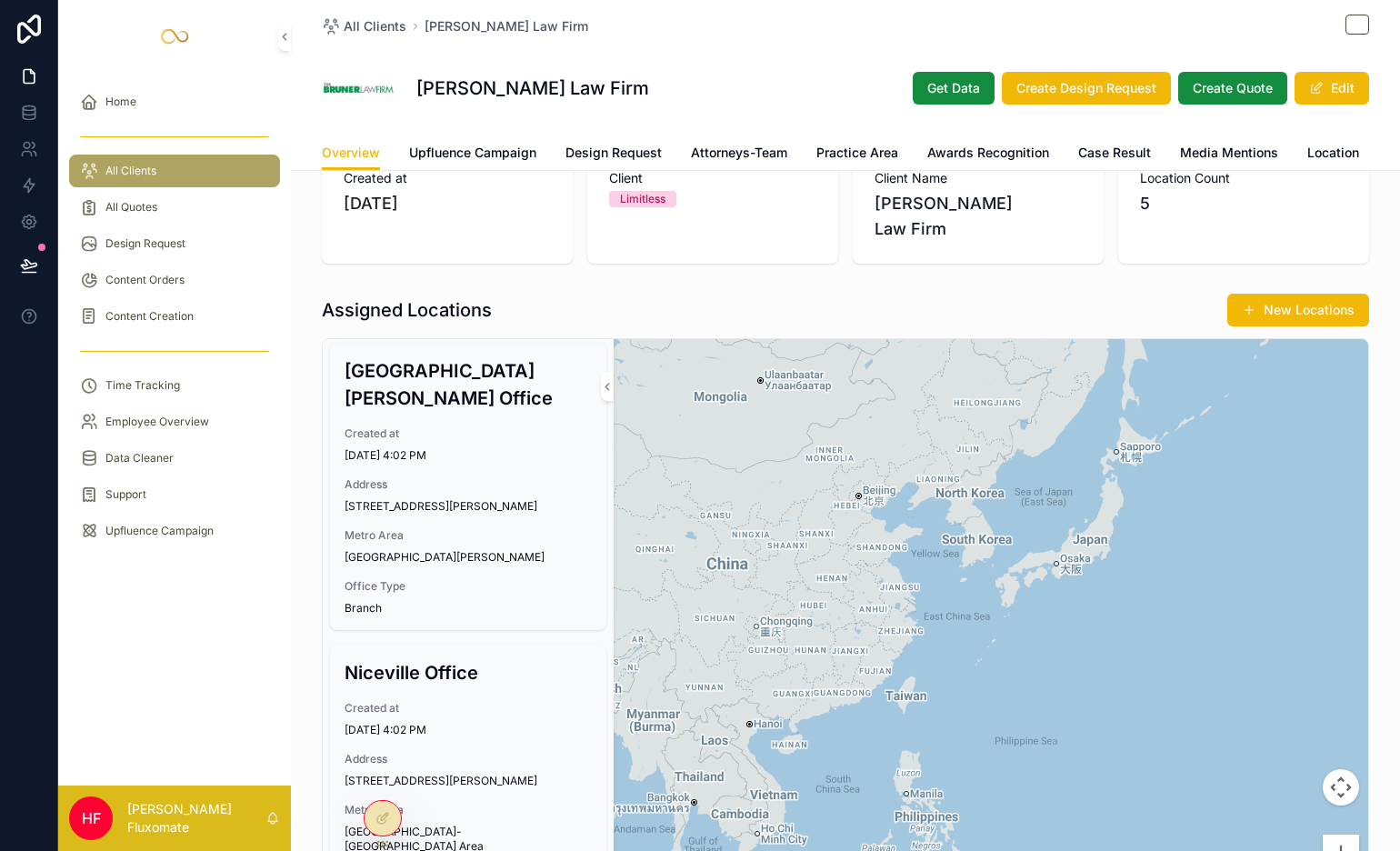
drag, startPoint x: 1039, startPoint y: 545, endPoint x: 1116, endPoint y: 467, distance: 109.6
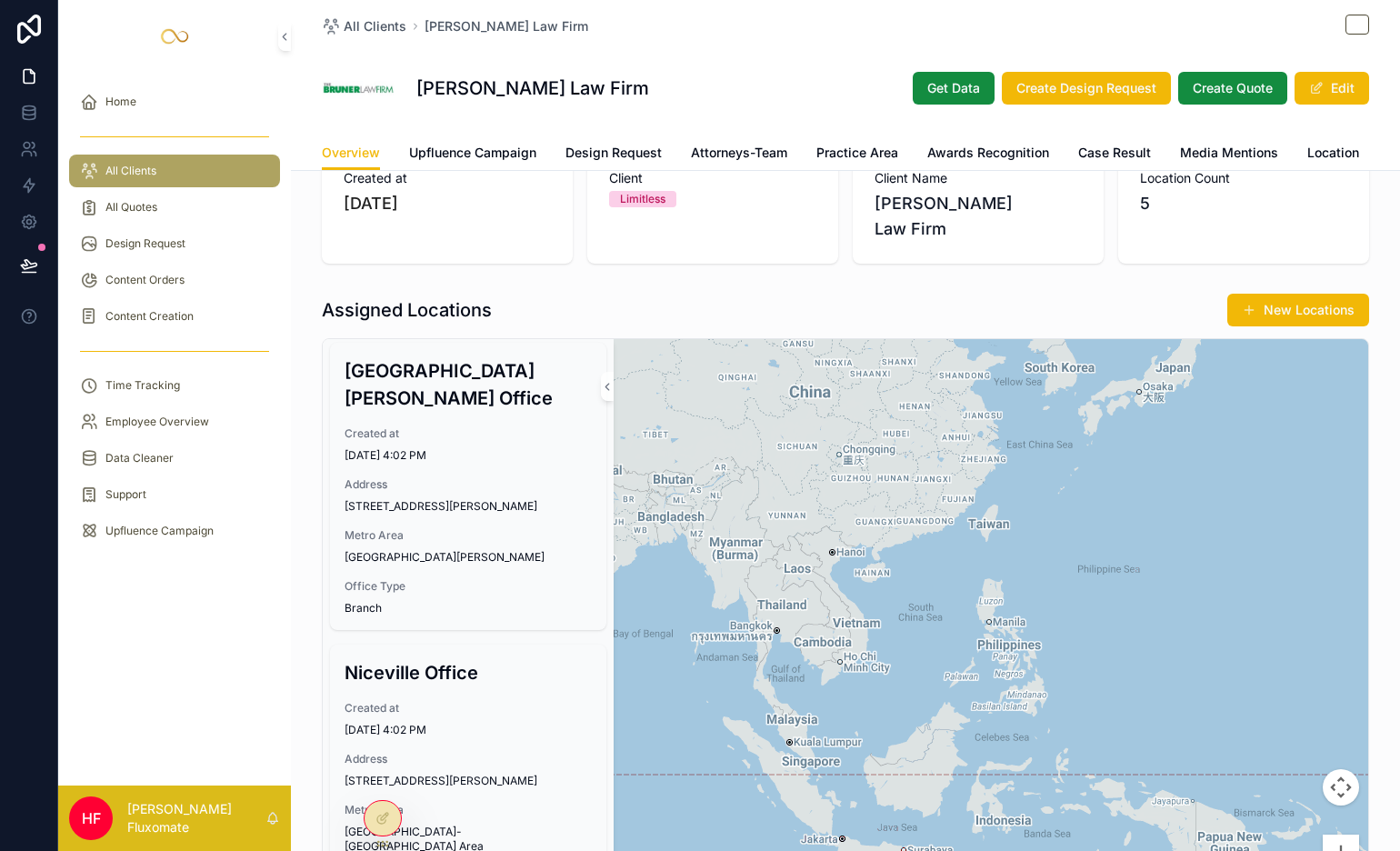
drag, startPoint x: 1014, startPoint y: 649, endPoint x: 1058, endPoint y: 518, distance: 138.2
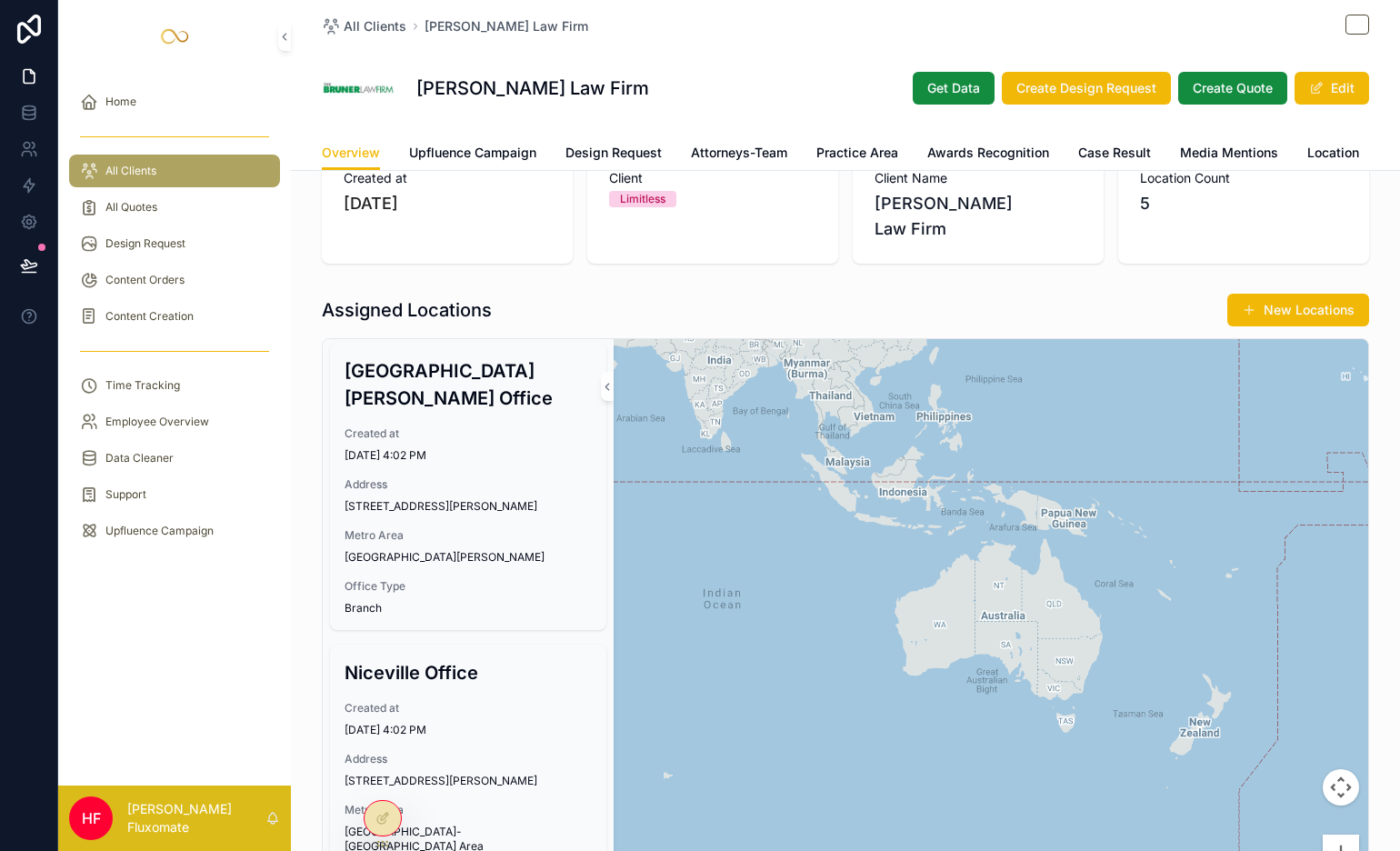
drag, startPoint x: 1139, startPoint y: 701, endPoint x: 1026, endPoint y: 498, distance: 232.3
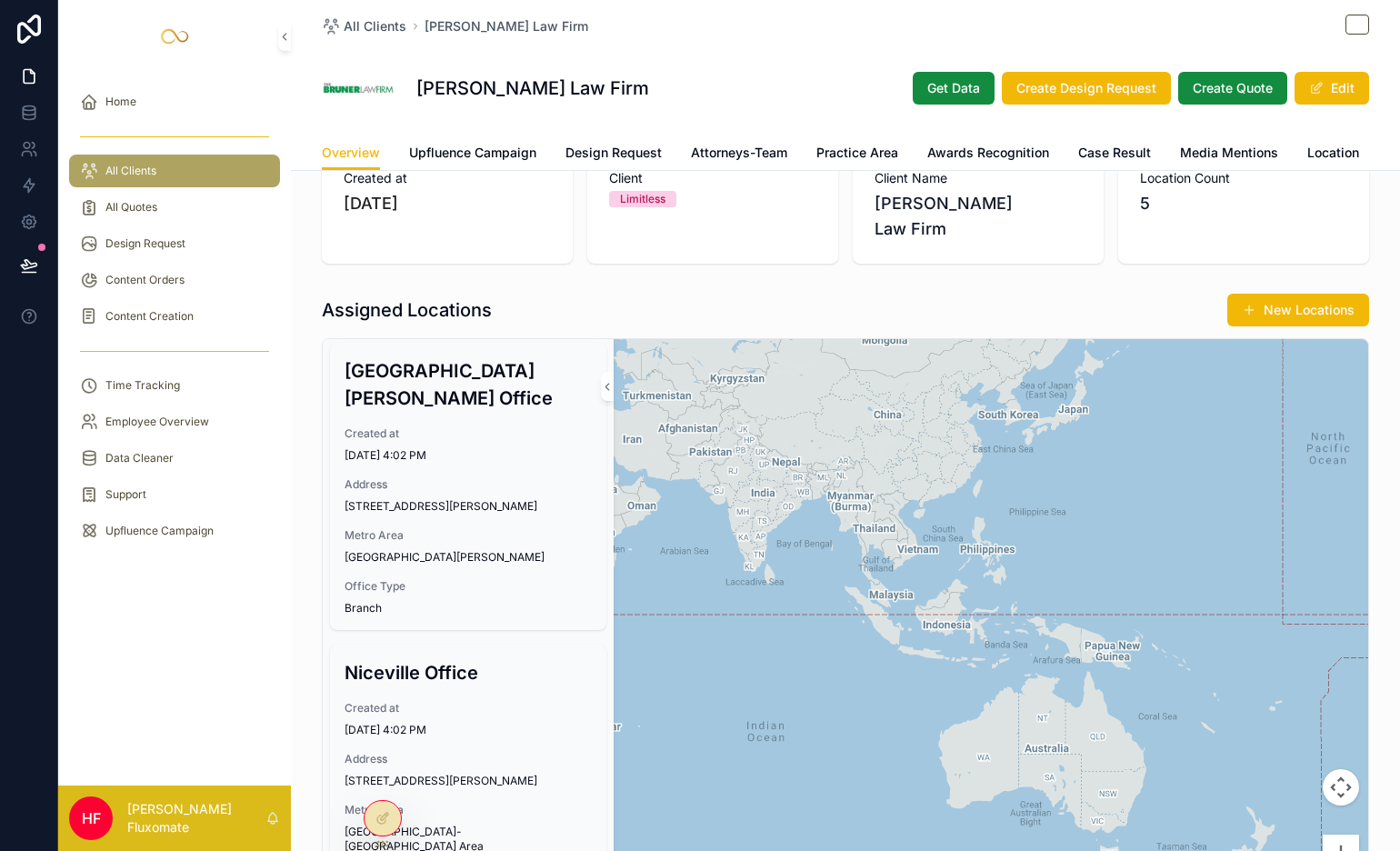
drag, startPoint x: 1030, startPoint y: 456, endPoint x: 1078, endPoint y: 607, distance: 158.4
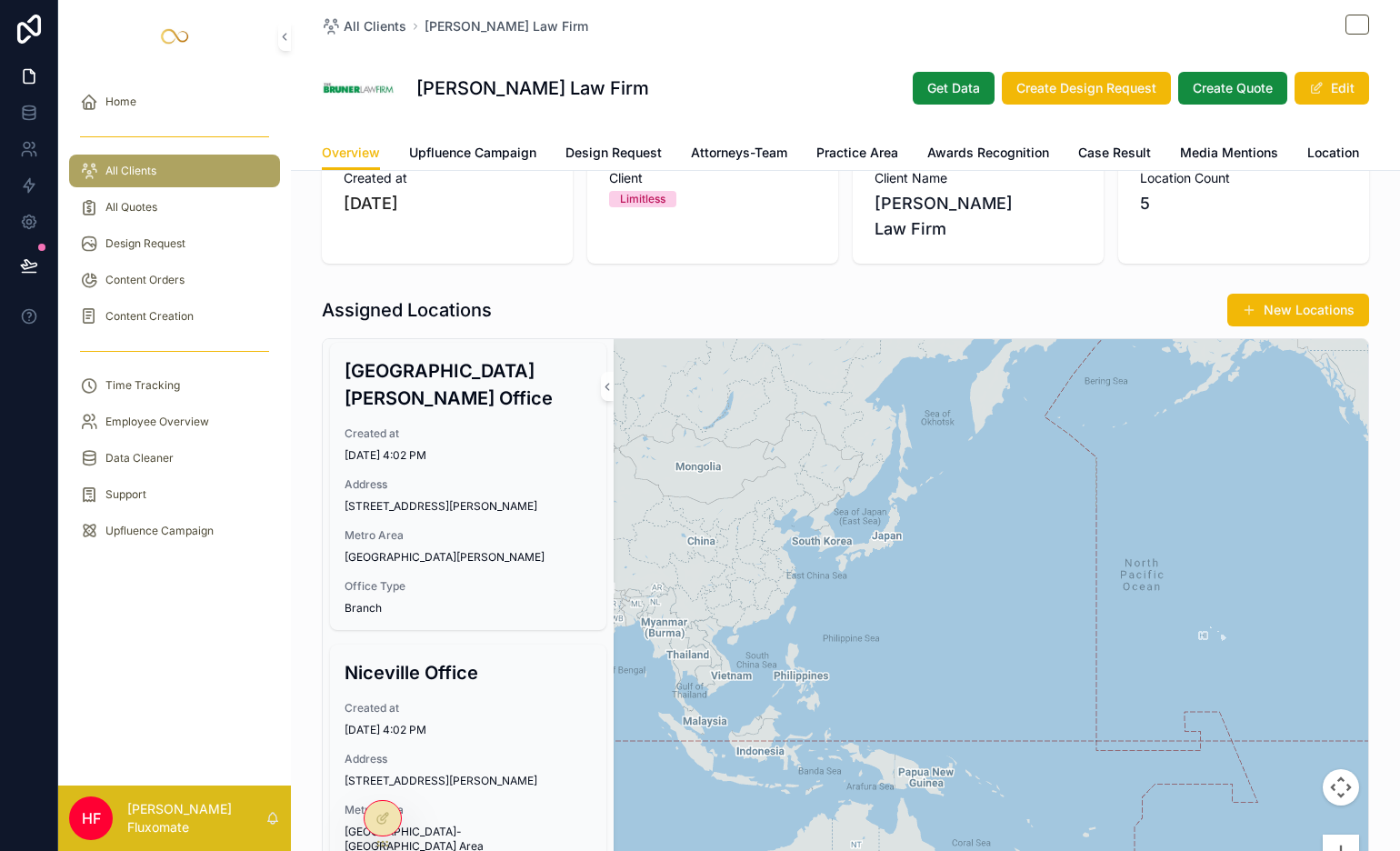
drag, startPoint x: 894, startPoint y: 481, endPoint x: 819, endPoint y: 599, distance: 139.8
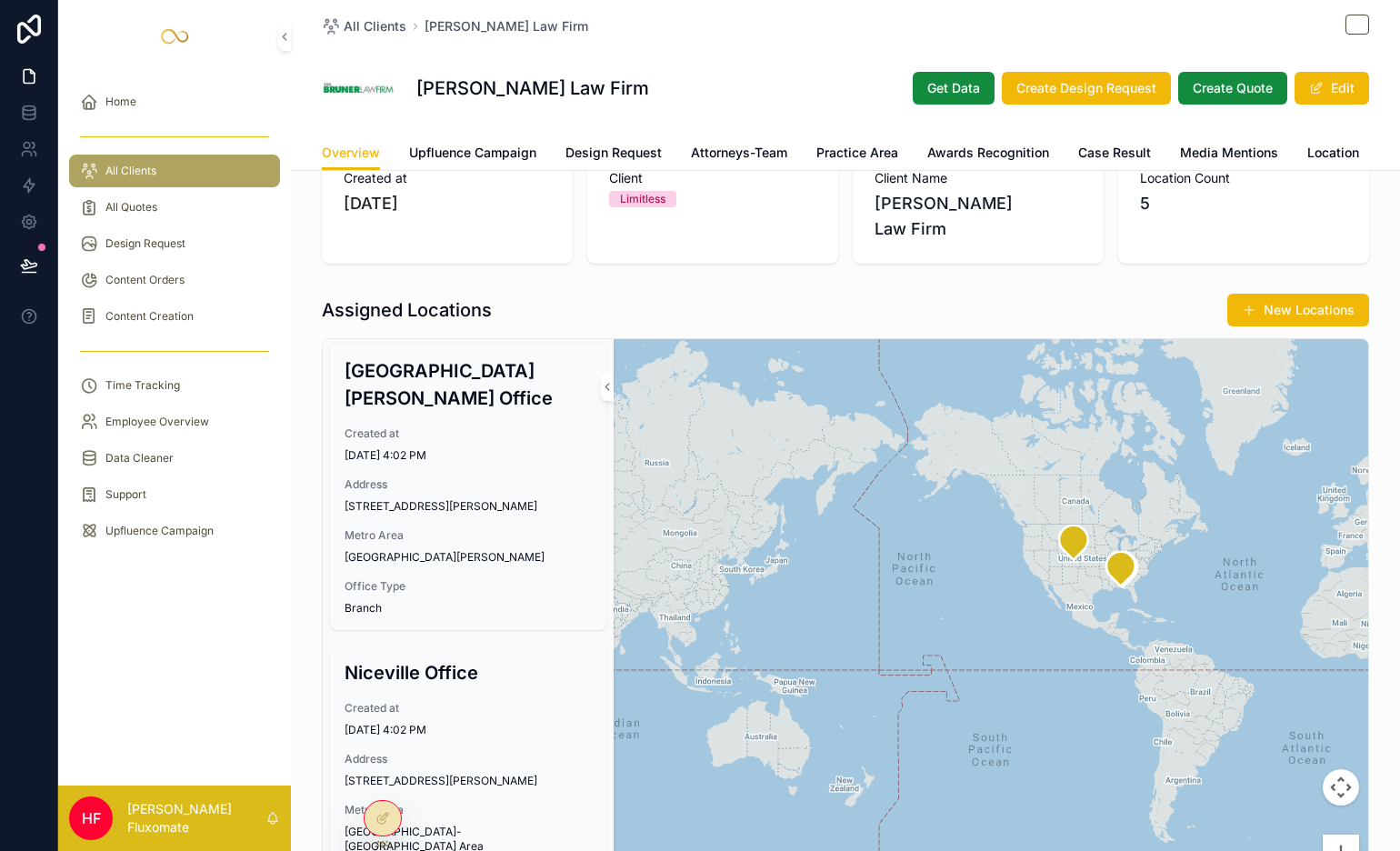
drag, startPoint x: 924, startPoint y: 606, endPoint x: 605, endPoint y: 638, distance: 320.6
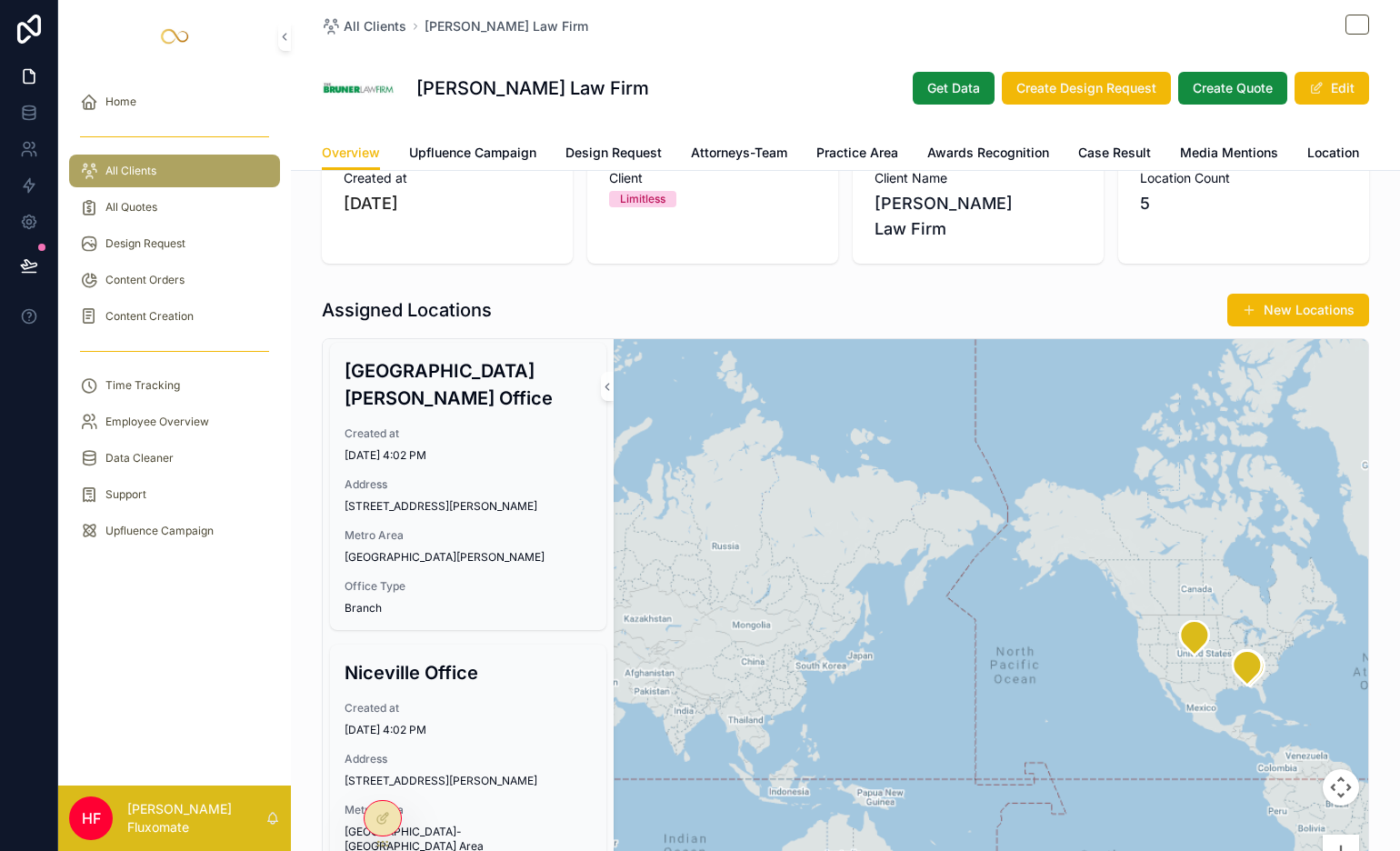
drag, startPoint x: 842, startPoint y: 599, endPoint x: 1173, endPoint y: 592, distance: 331.1
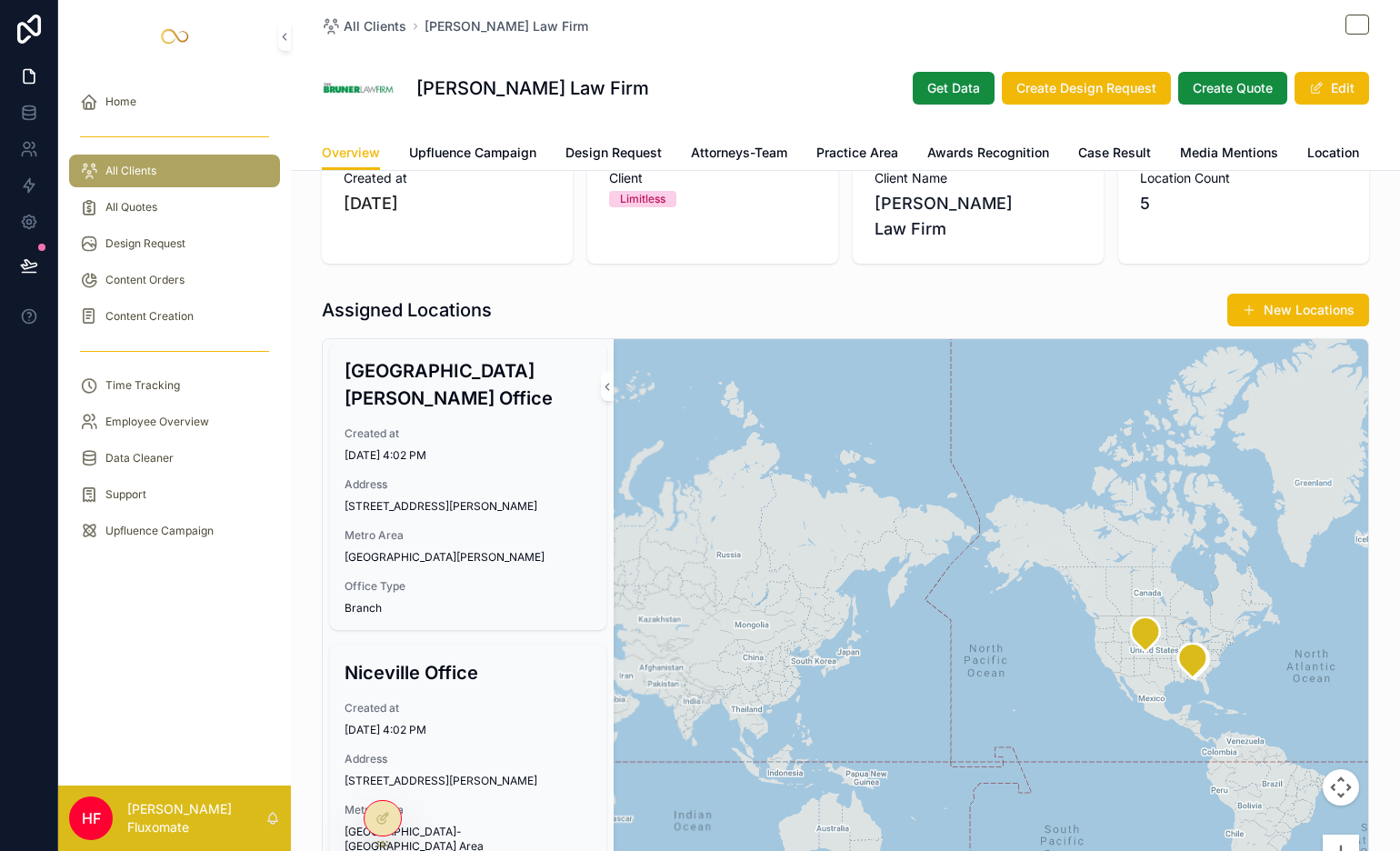
drag, startPoint x: 746, startPoint y: 569, endPoint x: 1053, endPoint y: 550, distance: 307.6
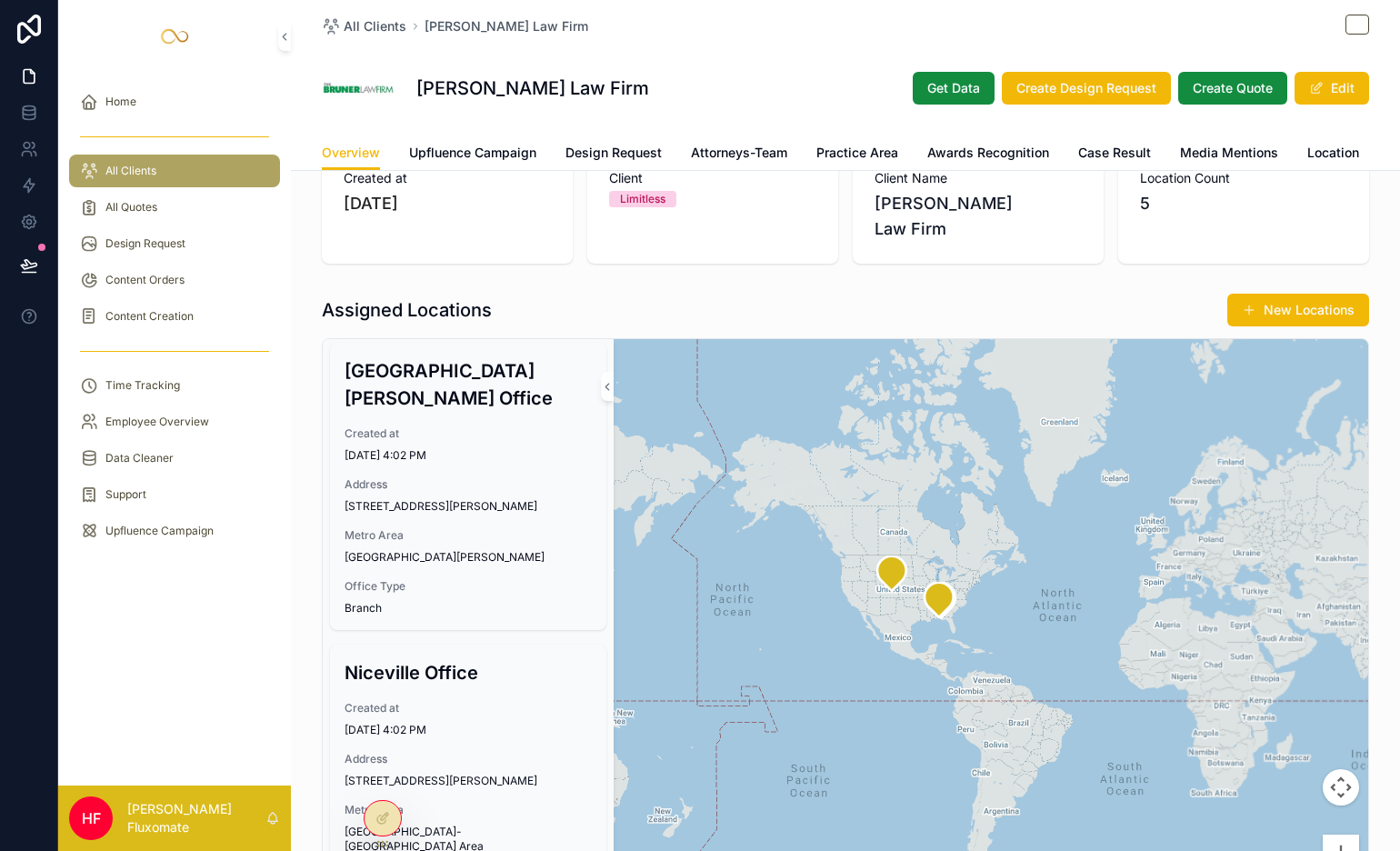
drag, startPoint x: 889, startPoint y: 579, endPoint x: 744, endPoint y: 547, distance: 148.5
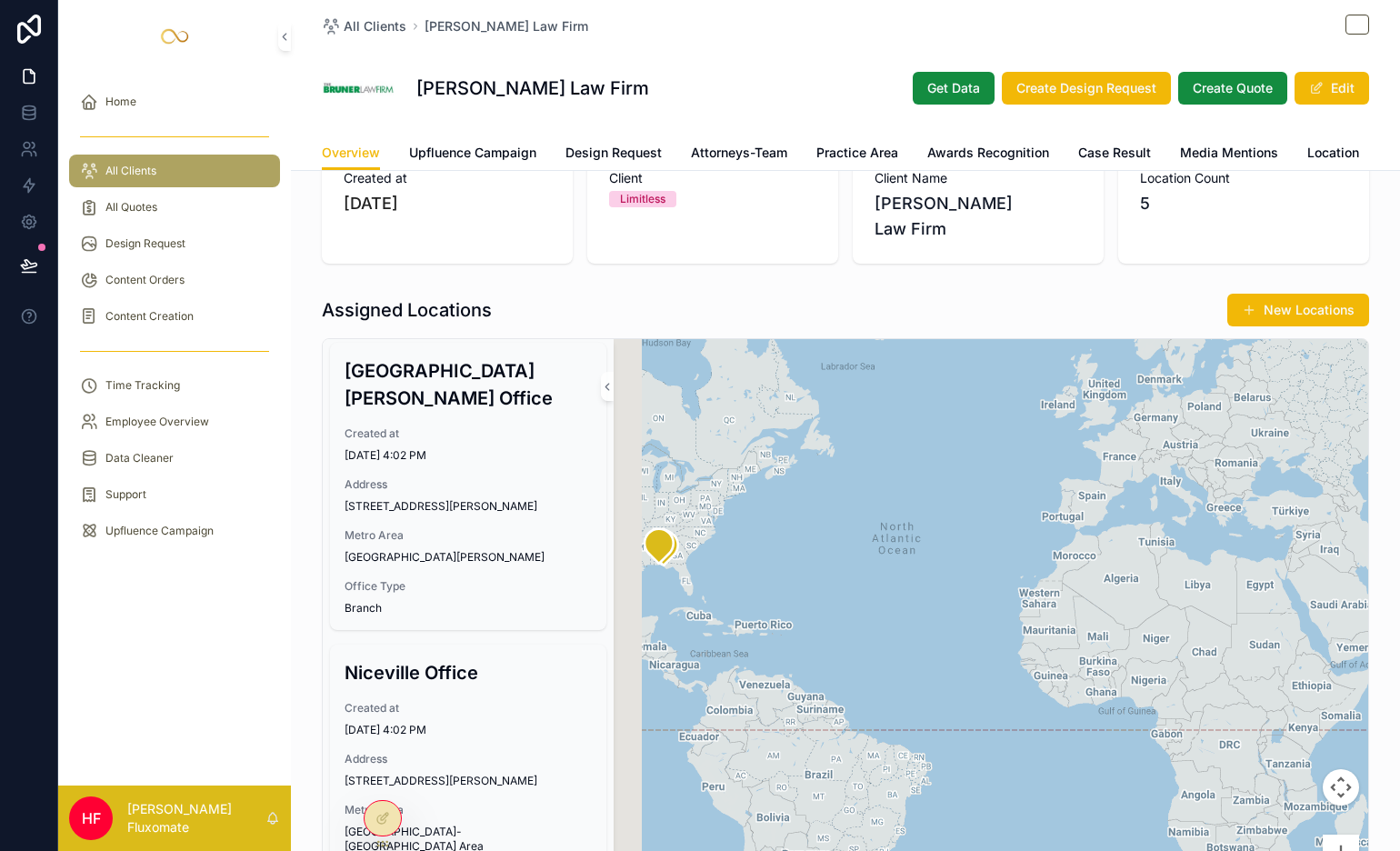
drag, startPoint x: 711, startPoint y: 518, endPoint x: 961, endPoint y: 618, distance: 269.3
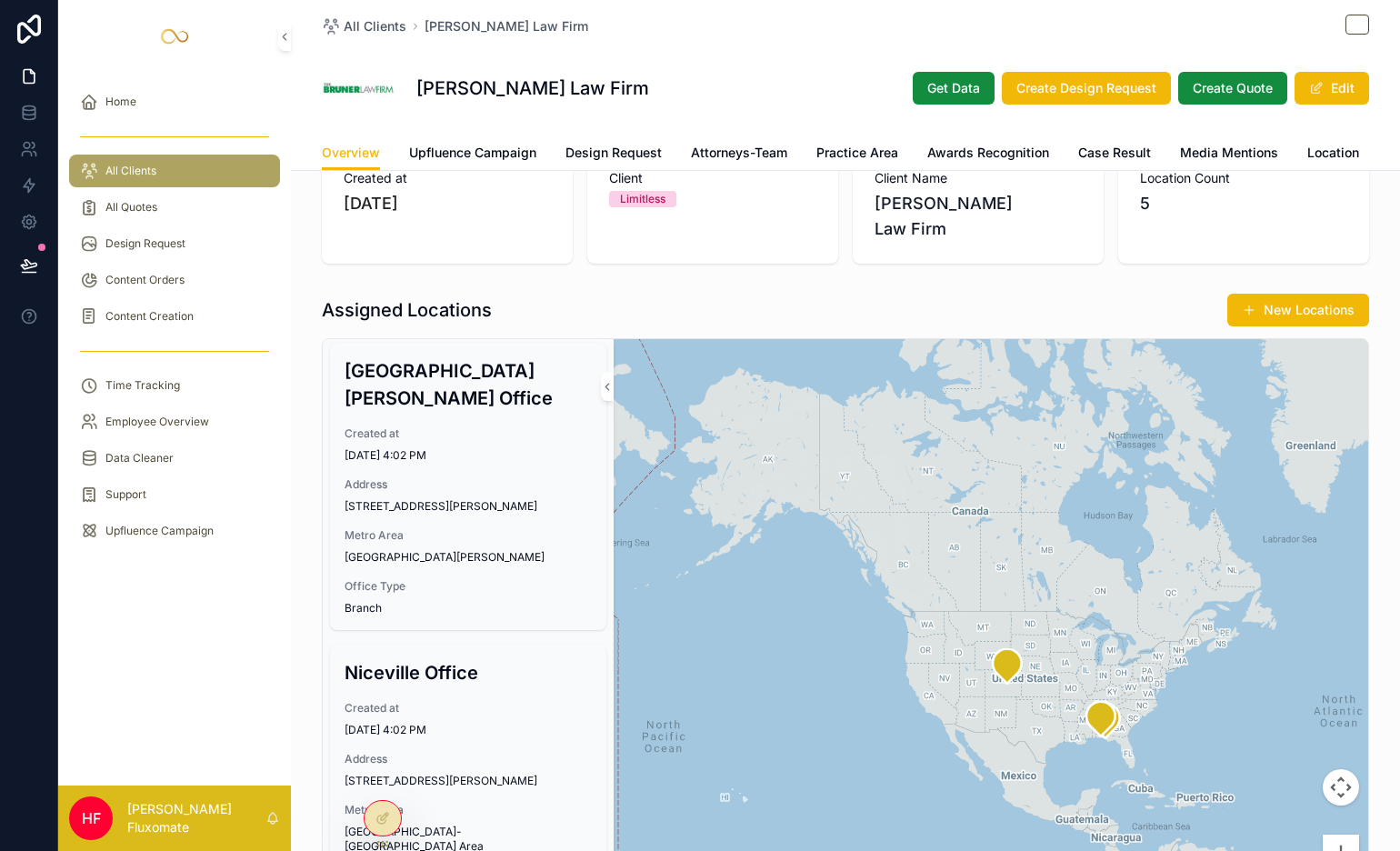
drag
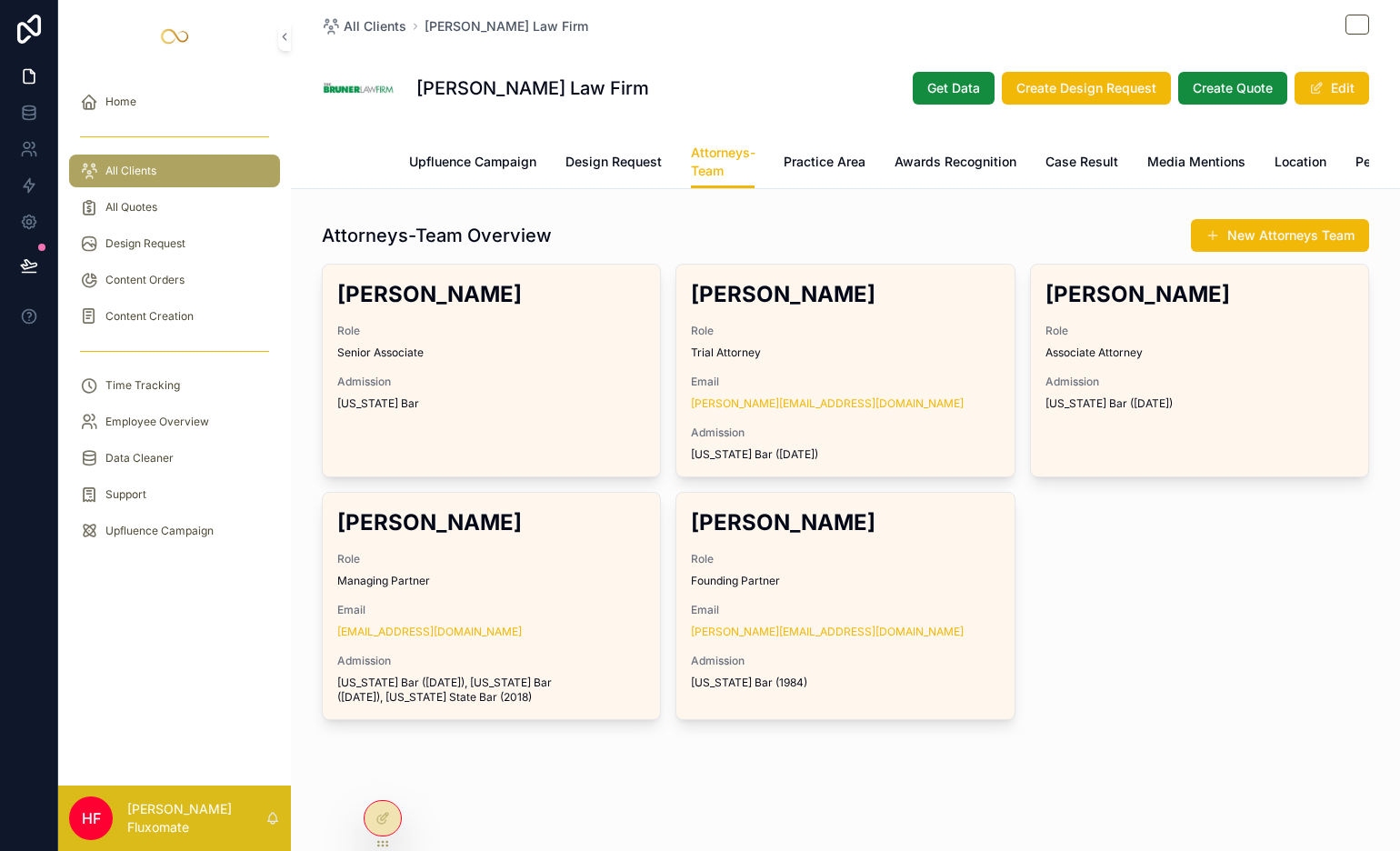
click at [366, 171] on link "Overview" at bounding box center [350, 164] width 58 height 37
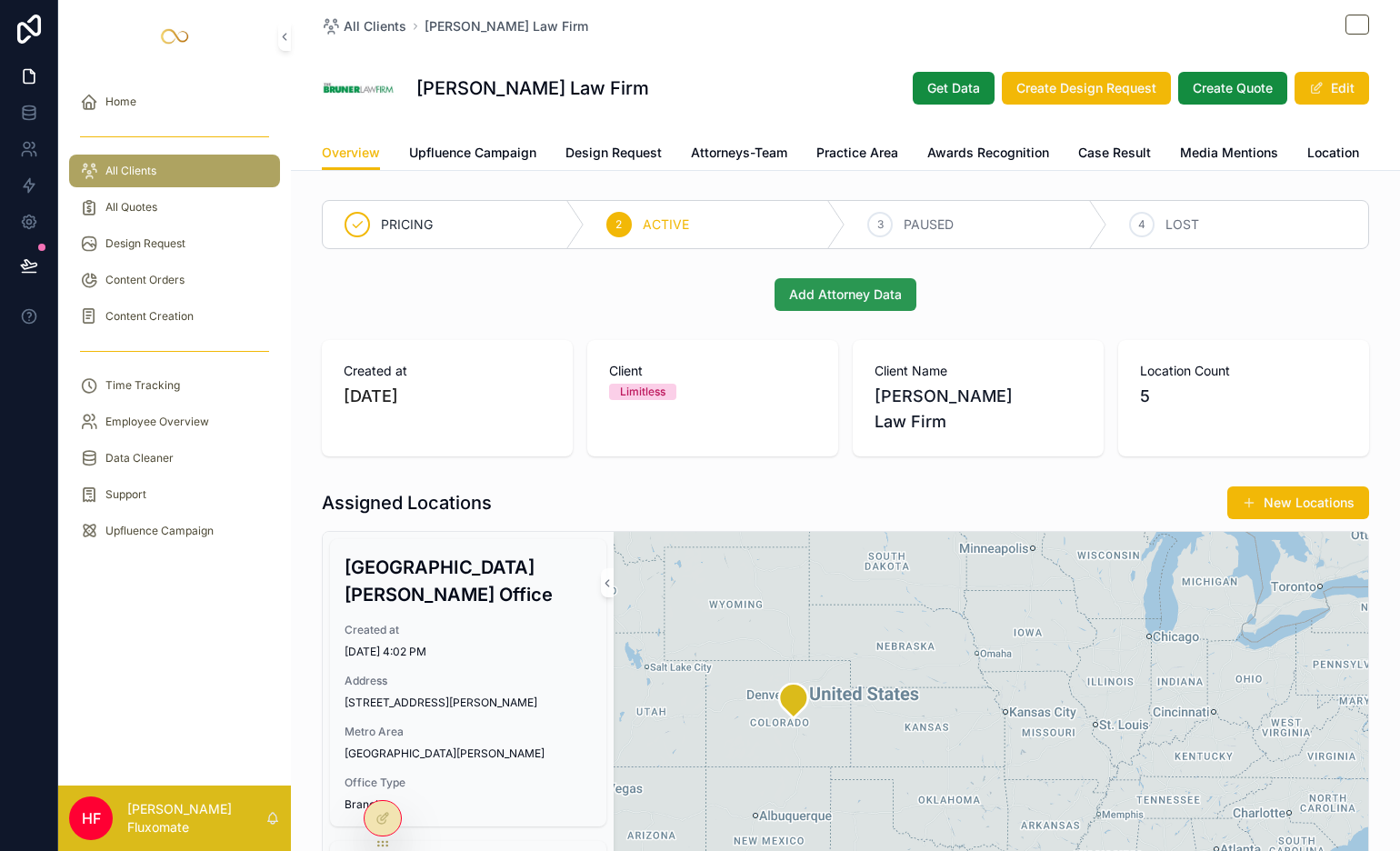
click at [802, 304] on span "Add Attorney Data" at bounding box center [845, 295] width 113 height 18
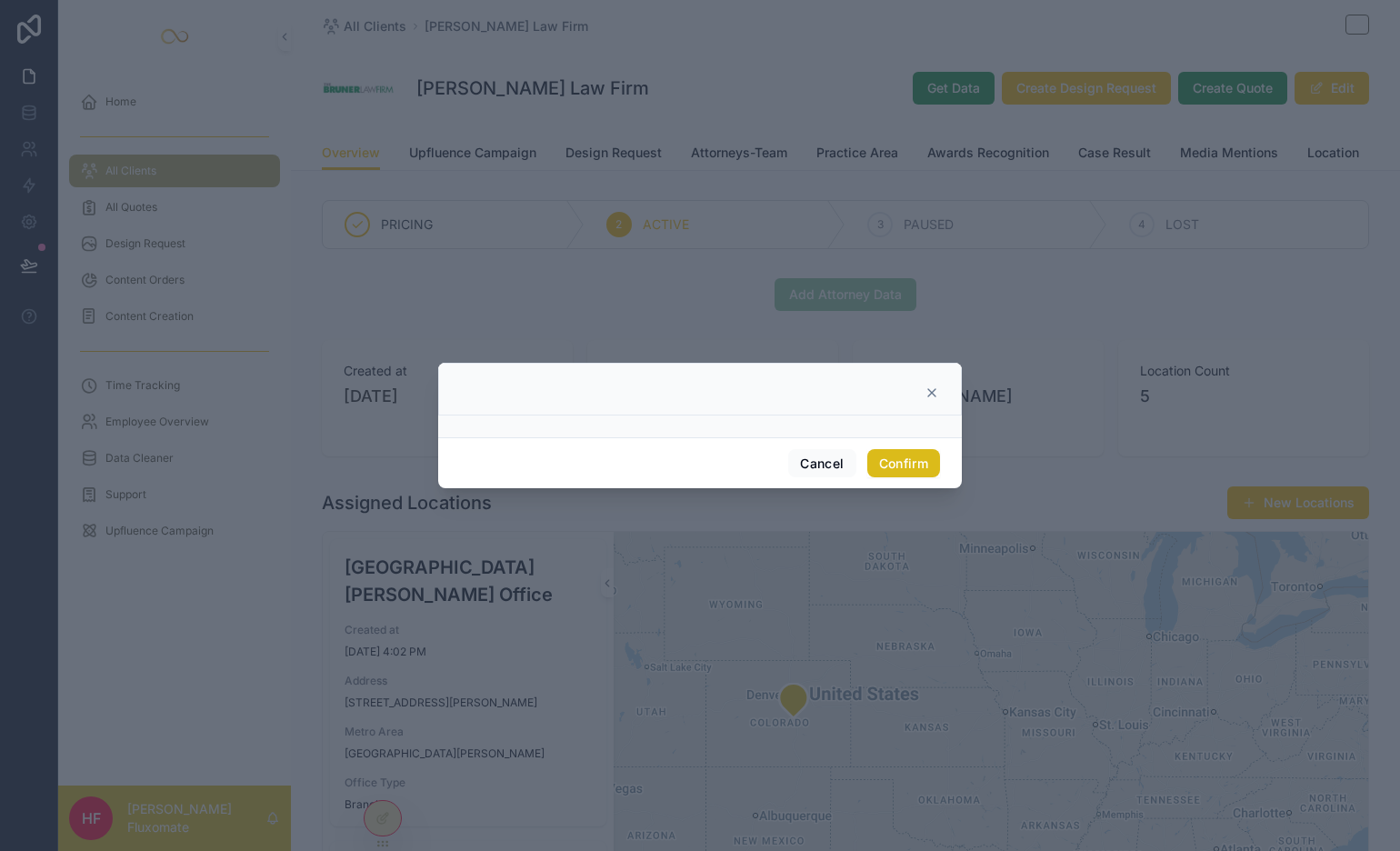
click at [926, 457] on button "Confirm" at bounding box center [903, 464] width 73 height 29
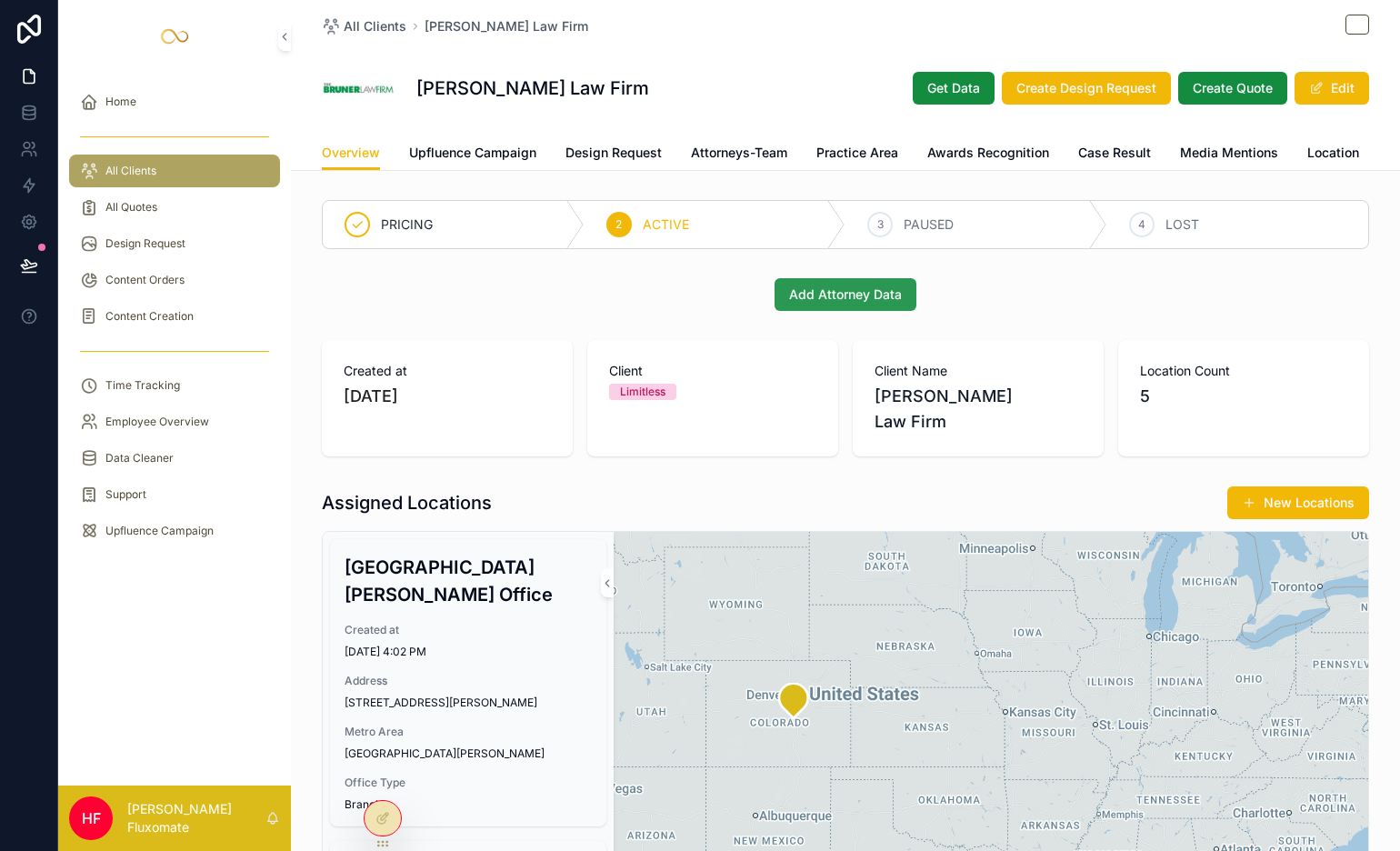
click at [869, 304] on span "Add Attorney Data" at bounding box center [845, 295] width 113 height 18
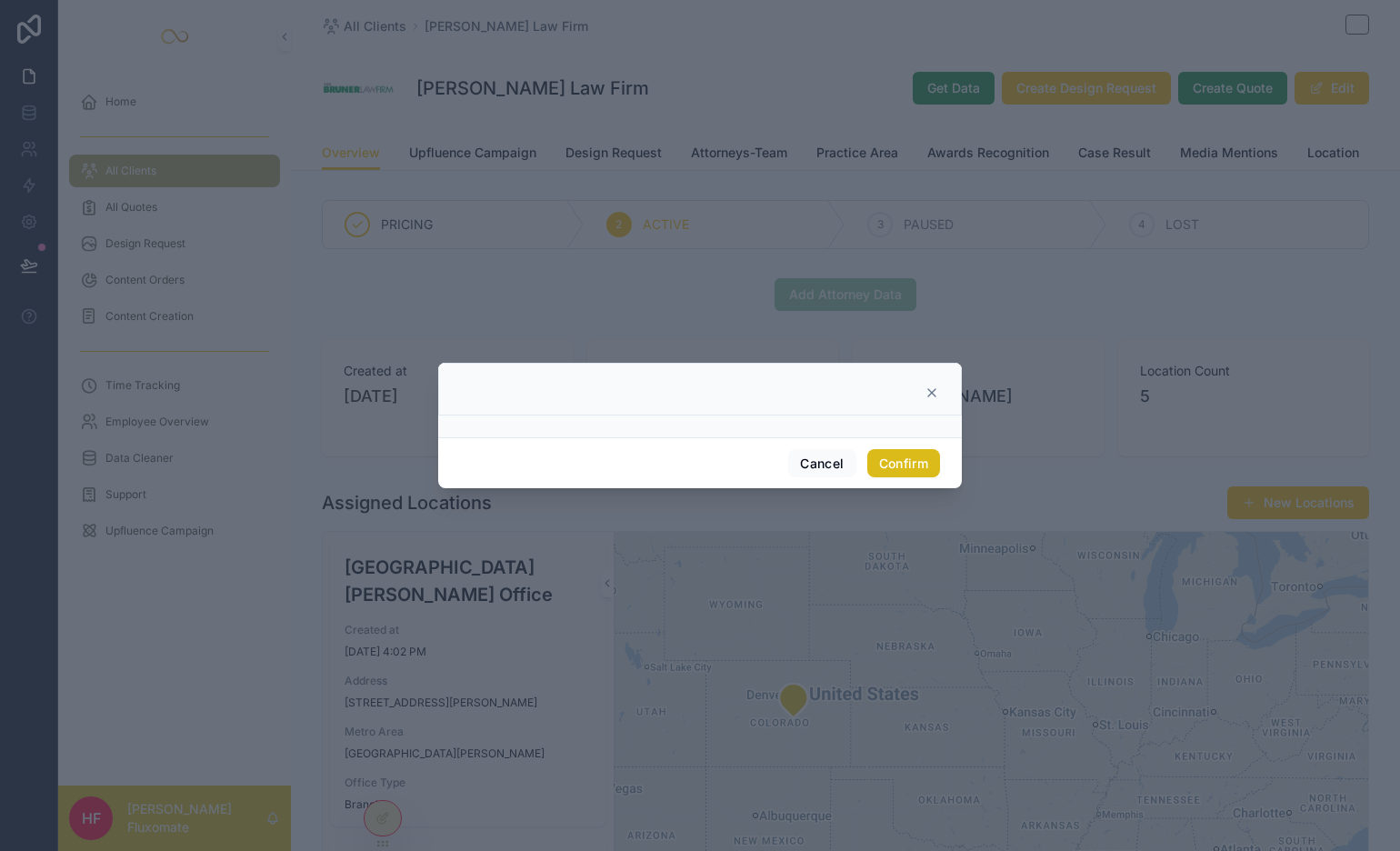
click at [880, 460] on button "Confirm" at bounding box center [903, 464] width 73 height 29
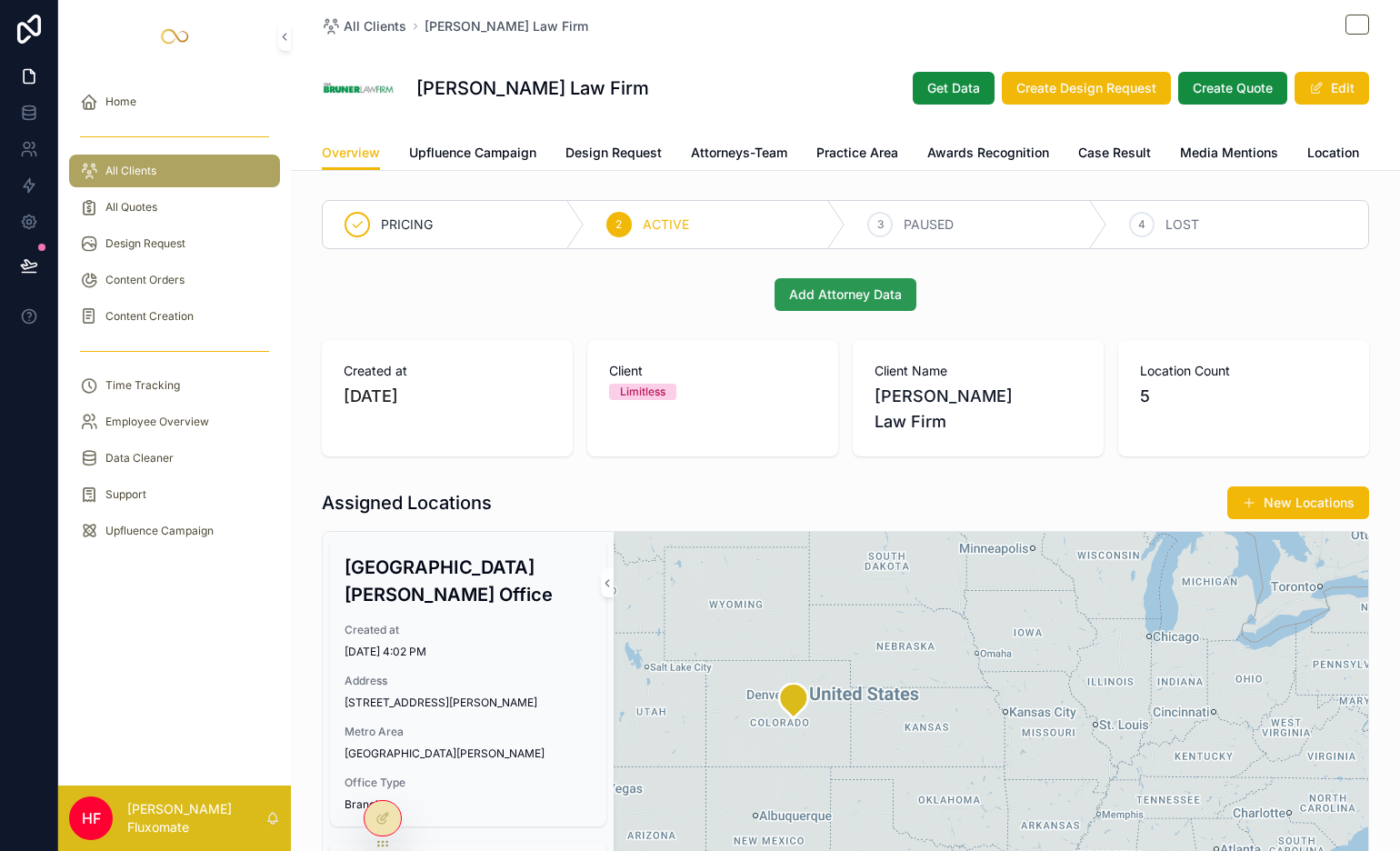
click at [883, 304] on span "Add Attorney Data" at bounding box center [845, 295] width 113 height 18
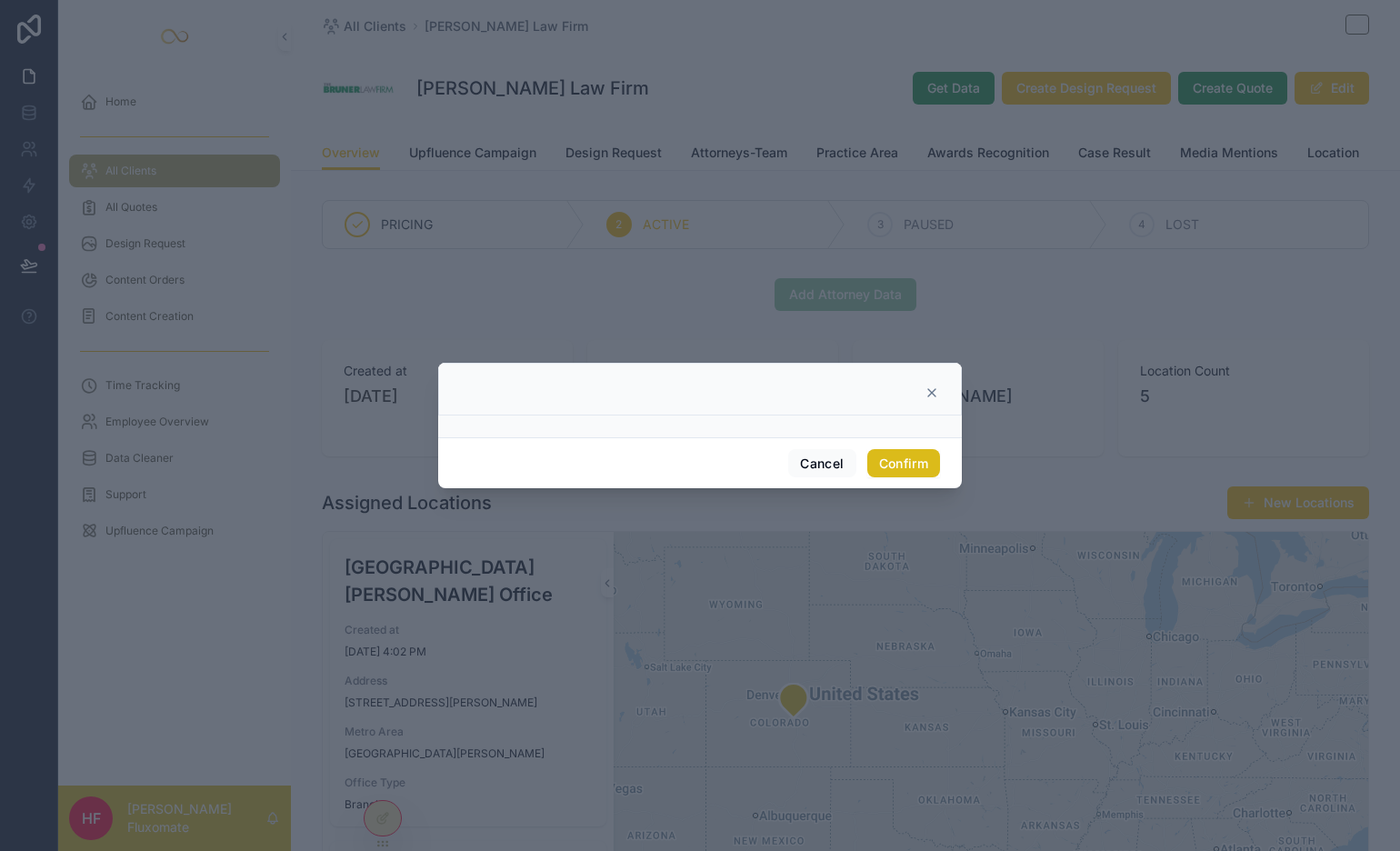
click at [918, 471] on button "Confirm" at bounding box center [903, 464] width 73 height 29
